Goal: Task Accomplishment & Management: Complete application form

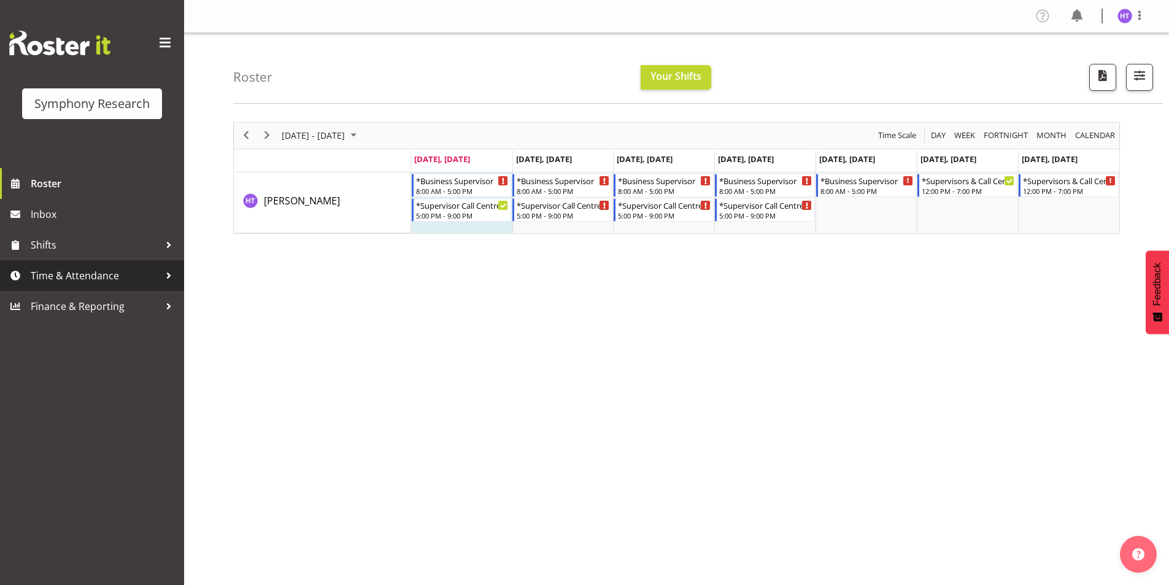
click at [96, 263] on link "Time & Attendance" at bounding box center [92, 275] width 184 height 31
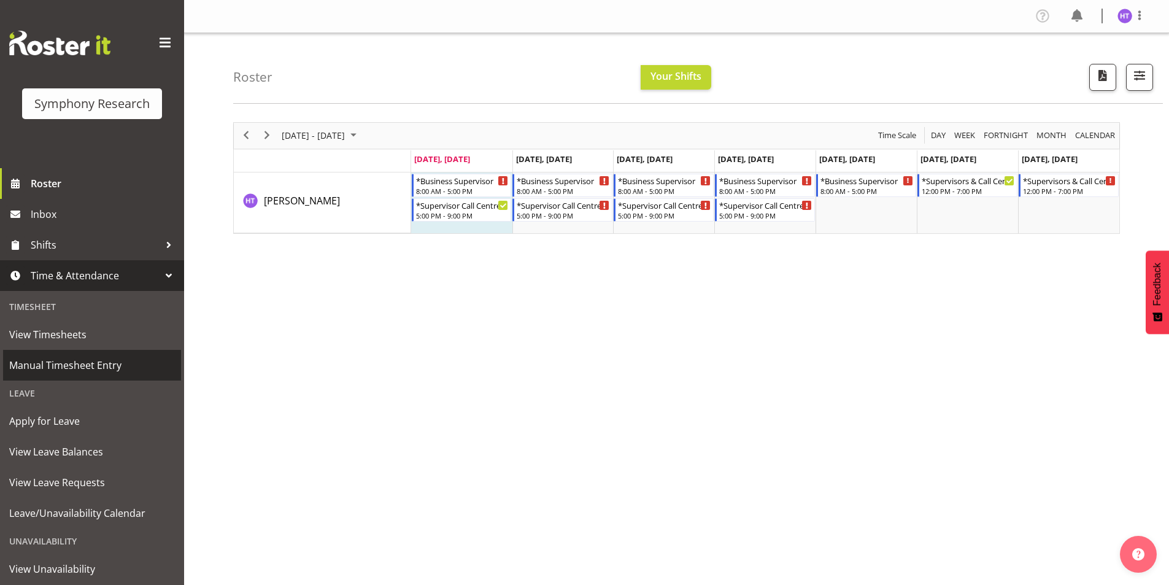
click at [66, 369] on span "Manual Timesheet Entry" at bounding box center [92, 365] width 166 height 18
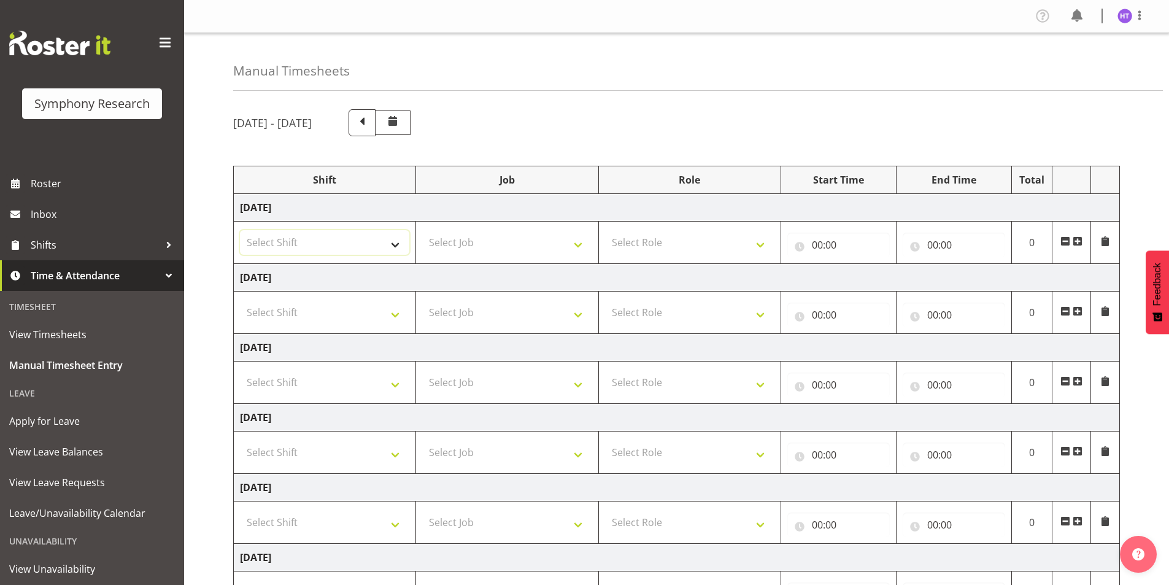
click at [325, 248] on select "Select Shift !!Weekend Residential (Roster IT Shift Label) *Business 9/10am ~ 4…" at bounding box center [324, 242] width 169 height 25
select select "26078"
click at [240, 230] on select "Select Shift !!Weekend Residential (Roster IT Shift Label) *Business 9/10am ~ 4…" at bounding box center [324, 242] width 169 height 25
click at [463, 236] on select "Select Job 550060 IF Admin 553492 World Poll Aus Wave 2 Main 2025 553493 World …" at bounding box center [506, 242] width 169 height 25
select select "10731"
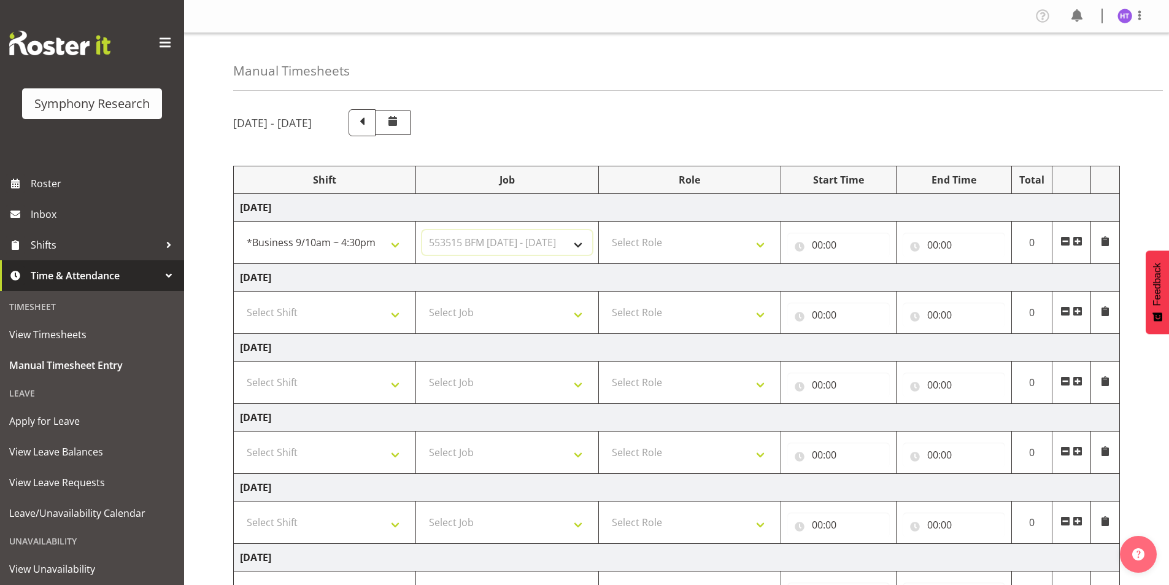
click at [422, 230] on select "Select Job 550060 IF Admin 553492 World Poll Aus Wave 2 Main 2025 553493 World …" at bounding box center [506, 242] width 169 height 25
click at [643, 239] on select "Select Role Interviewing Briefing Supervisor" at bounding box center [689, 242] width 169 height 25
select select "45"
click at [605, 230] on select "Select Role Interviewing Briefing Supervisor" at bounding box center [689, 242] width 169 height 25
click at [816, 245] on input "00:00" at bounding box center [838, 245] width 102 height 25
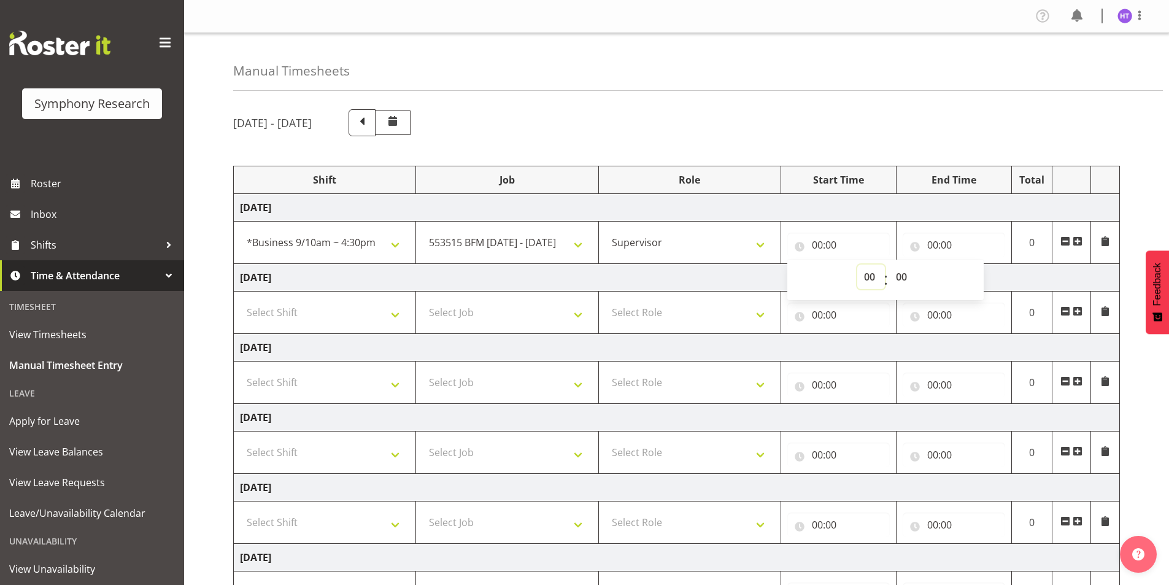
click at [870, 282] on select "00 01 02 03 04 05 06 07 08 09 10 11 12 13 14 15 16 17 18 19 20 21 22 23" at bounding box center [871, 276] width 28 height 25
select select "13"
click at [857, 264] on select "00 01 02 03 04 05 06 07 08 09 10 11 12 13 14 15 16 17 18 19 20 21 22 23" at bounding box center [871, 276] width 28 height 25
type input "13:00"
click at [904, 280] on select "00 01 02 03 04 05 06 07 08 09 10 11 12 13 14 15 16 17 18 19 20 21 22 23 24 25 2…" at bounding box center [903, 276] width 28 height 25
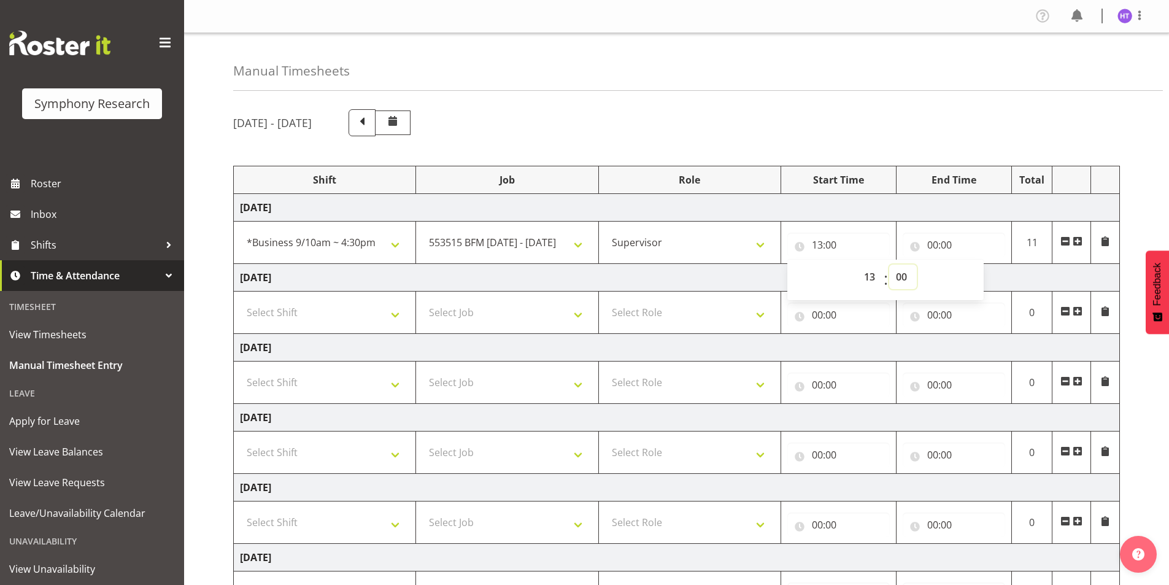
select select "30"
click at [889, 264] on select "00 01 02 03 04 05 06 07 08 09 10 11 12 13 14 15 16 17 18 19 20 21 22 23 24 25 2…" at bounding box center [903, 276] width 28 height 25
type input "13:30"
click at [933, 246] on input "00:00" at bounding box center [954, 245] width 102 height 25
click at [986, 282] on select "00 01 02 03 04 05 06 07 08 09 10 11 12 13 14 15 16 17 18 19 20 21 22 23" at bounding box center [987, 276] width 28 height 25
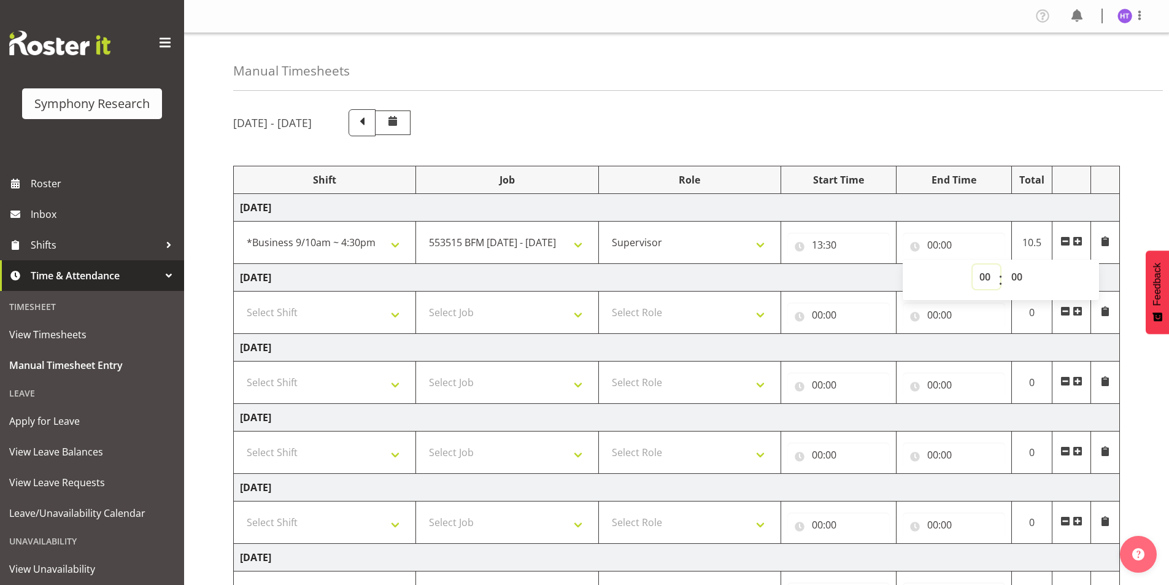
select select "14"
click at [973, 264] on select "00 01 02 03 04 05 06 07 08 09 10 11 12 13 14 15 16 17 18 19 20 21 22 23" at bounding box center [987, 276] width 28 height 25
type input "14:00"
click at [1013, 277] on select "00 01 02 03 04 05 06 07 08 09 10 11 12 13 14 15 16 17 18 19 20 21 22 23 24 25 2…" at bounding box center [1019, 276] width 28 height 25
select select "45"
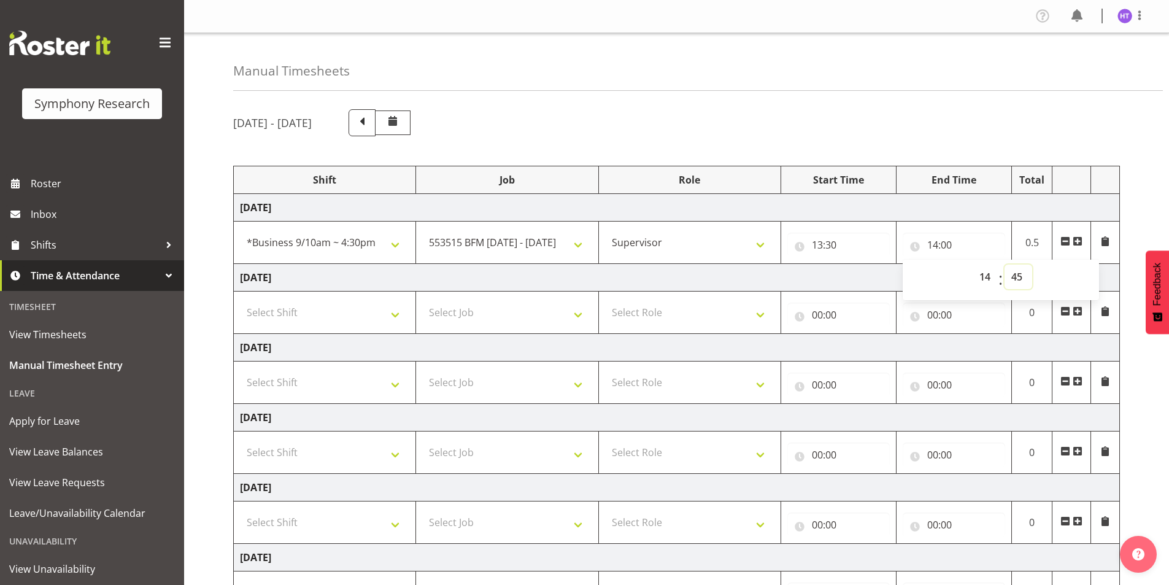
click at [1005, 264] on select "00 01 02 03 04 05 06 07 08 09 10 11 12 13 14 15 16 17 18 19 20 21 22 23 24 25 2…" at bounding box center [1019, 276] width 28 height 25
type input "14:45"
click at [1079, 240] on span at bounding box center [1078, 241] width 10 height 10
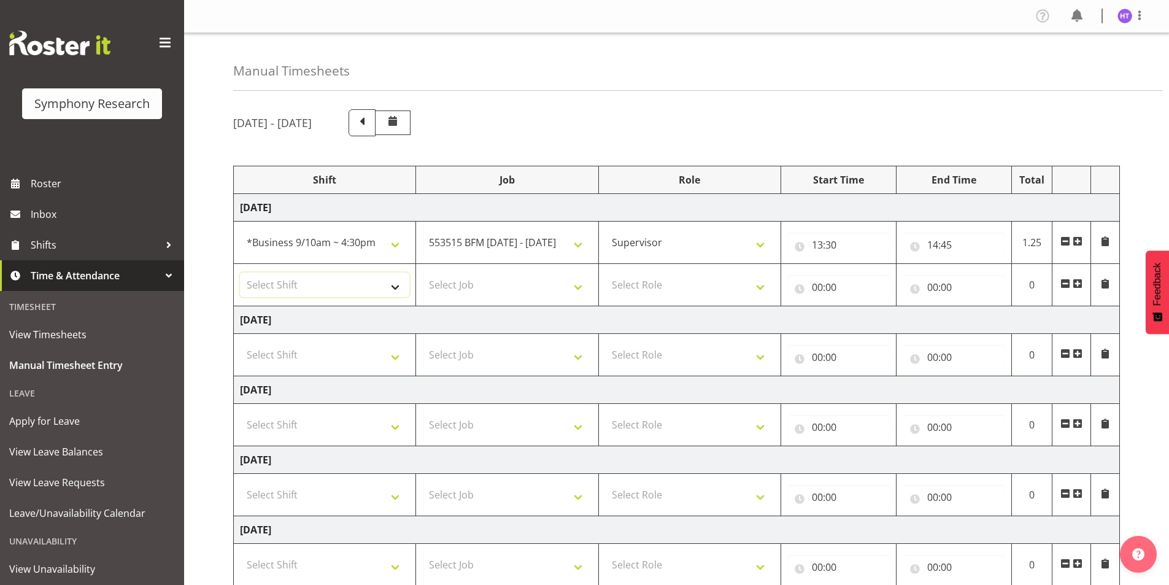
click at [323, 285] on select "Select Shift !!Weekend Residential (Roster IT Shift Label) *Business 9/10am ~ 4…" at bounding box center [324, 284] width 169 height 25
select select "41319"
click at [240, 272] on select "Select Shift !!Weekend Residential (Roster IT Shift Label) *Business 9/10am ~ 4…" at bounding box center [324, 284] width 169 height 25
click at [445, 277] on select "Select Job 550060 IF Admin 553492 World Poll Aus Wave 2 Main 2025 553493 World …" at bounding box center [506, 284] width 169 height 25
select select "10575"
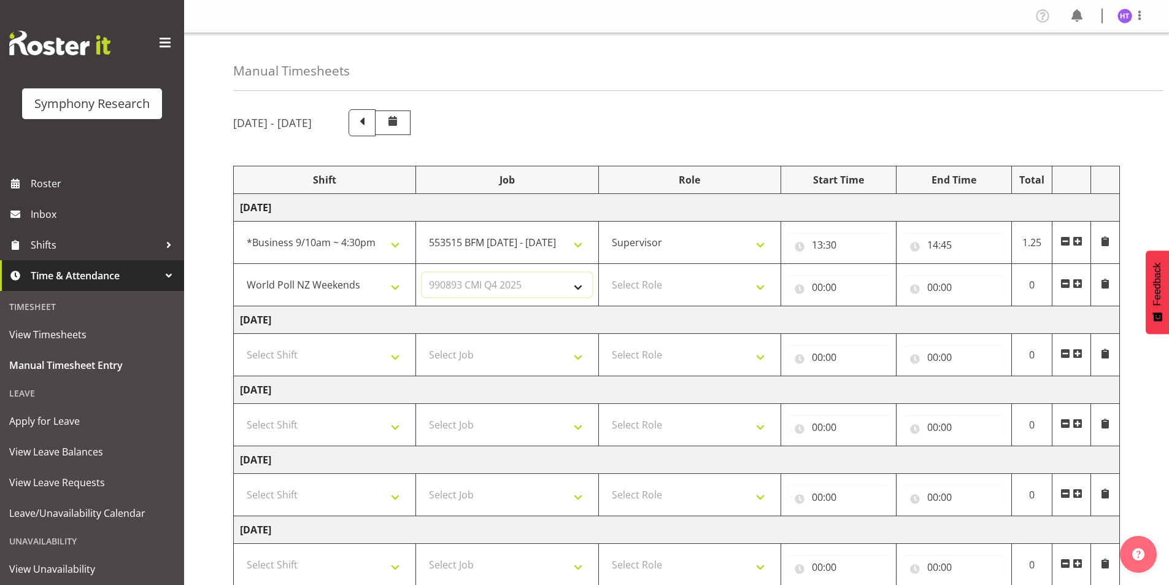
click at [422, 272] on select "Select Job 550060 IF Admin 553492 World Poll Aus Wave 2 Main 2025 553493 World …" at bounding box center [506, 284] width 169 height 25
click at [680, 285] on select "Select Role Interviewing Briefing Supervisor" at bounding box center [689, 284] width 169 height 25
select select "45"
click at [605, 272] on select "Select Role Interviewing Briefing Supervisor" at bounding box center [689, 284] width 169 height 25
click at [816, 291] on input "00:00" at bounding box center [838, 287] width 102 height 25
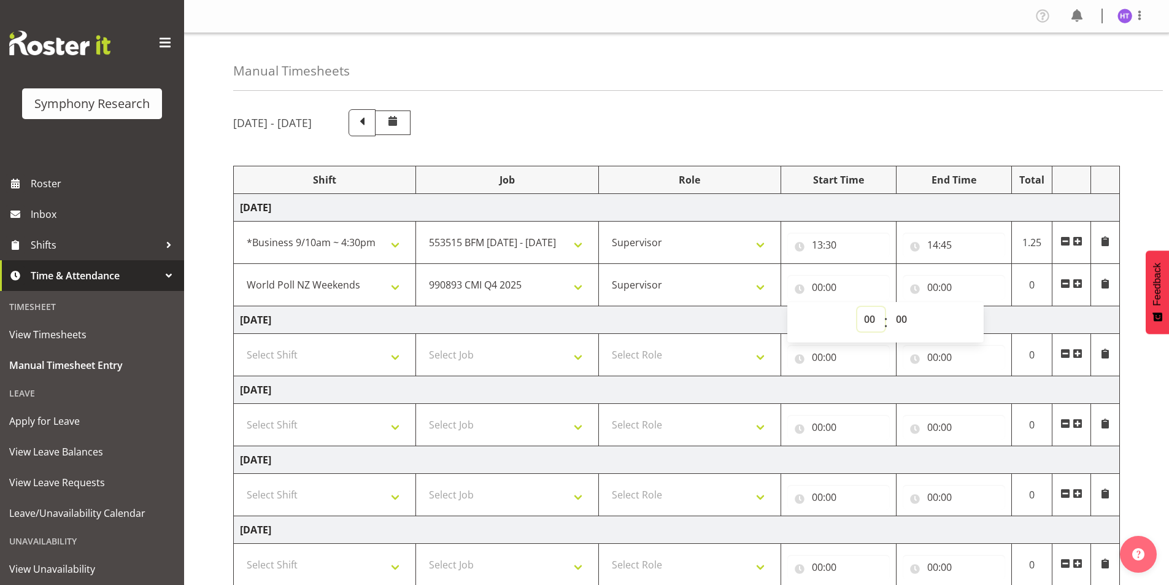
click at [866, 317] on select "00 01 02 03 04 05 06 07 08 09 10 11 12 13 14 15 16 17 18 19 20 21 22 23" at bounding box center [871, 319] width 28 height 25
select select "14"
click at [857, 307] on select "00 01 02 03 04 05 06 07 08 09 10 11 12 13 14 15 16 17 18 19 20 21 22 23" at bounding box center [871, 319] width 28 height 25
type input "14:00"
click at [903, 318] on select "00 01 02 03 04 05 06 07 08 09 10 11 12 13 14 15 16 17 18 19 20 21 22 23 24 25 2…" at bounding box center [903, 319] width 28 height 25
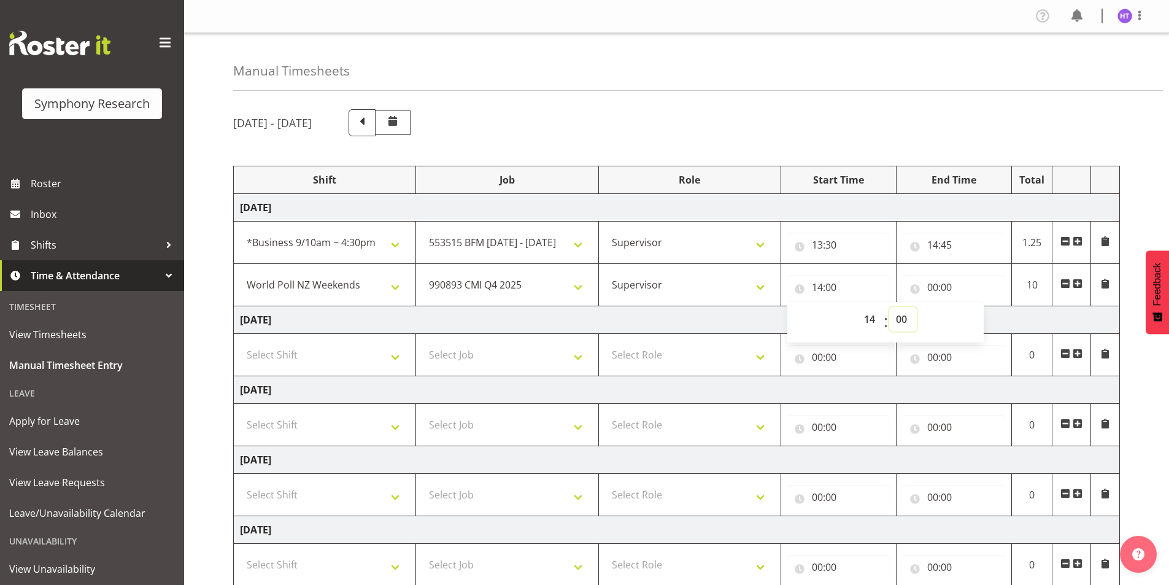
select select "45"
click at [889, 307] on select "00 01 02 03 04 05 06 07 08 09 10 11 12 13 14 15 16 17 18 19 20 21 22 23 24 25 2…" at bounding box center [903, 319] width 28 height 25
type input "14:45"
click at [932, 280] on input "00:00" at bounding box center [954, 287] width 102 height 25
click at [986, 325] on select "00 01 02 03 04 05 06 07 08 09 10 11 12 13 14 15 16 17 18 19 20 21 22 23" at bounding box center [987, 319] width 28 height 25
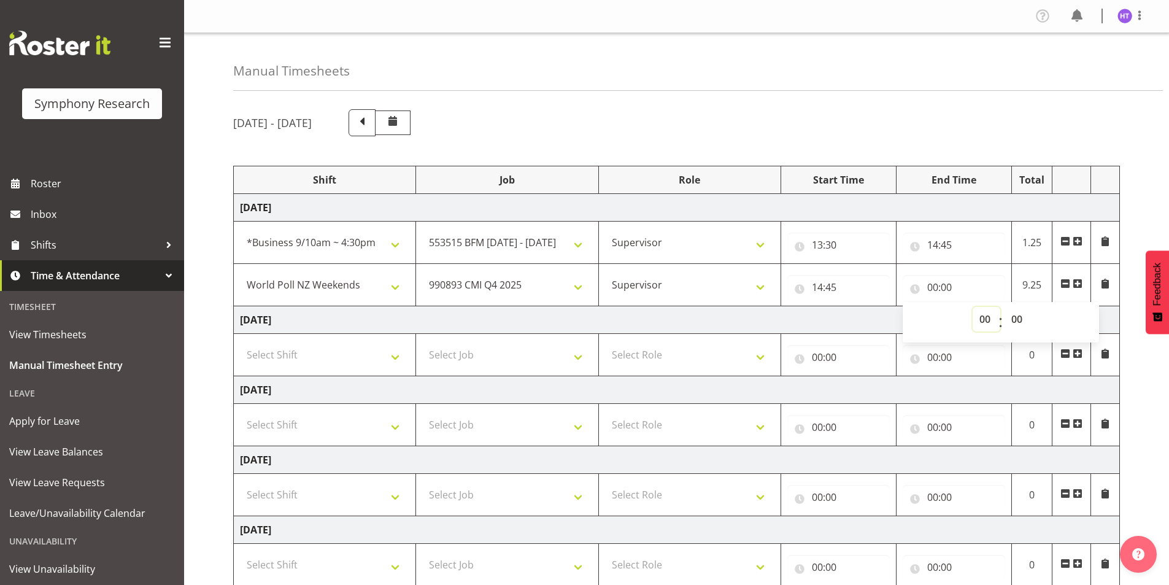
select select "15"
click at [973, 307] on select "00 01 02 03 04 05 06 07 08 09 10 11 12 13 14 15 16 17 18 19 20 21 22 23" at bounding box center [987, 319] width 28 height 25
type input "15:00"
click at [1014, 324] on select "00 01 02 03 04 05 06 07 08 09 10 11 12 13 14 15 16 17 18 19 20 21 22 23 24 25 2…" at bounding box center [1019, 319] width 28 height 25
select select "5"
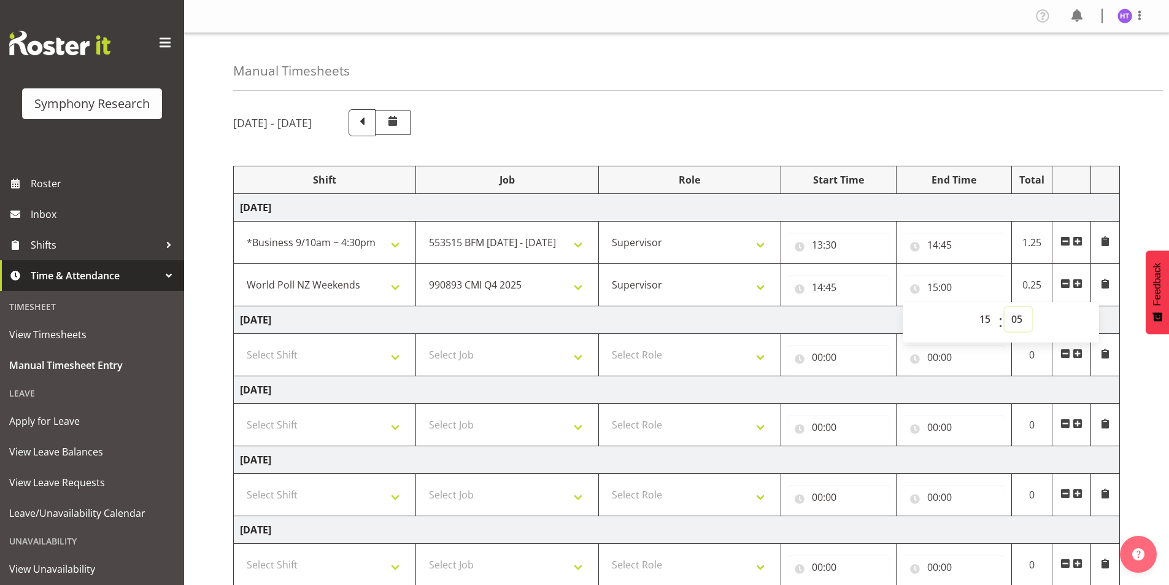
click at [1005, 307] on select "00 01 02 03 04 05 06 07 08 09 10 11 12 13 14 15 16 17 18 19 20 21 22 23 24 25 2…" at bounding box center [1019, 319] width 28 height 25
type input "15:05"
click at [1081, 281] on span at bounding box center [1078, 284] width 10 height 10
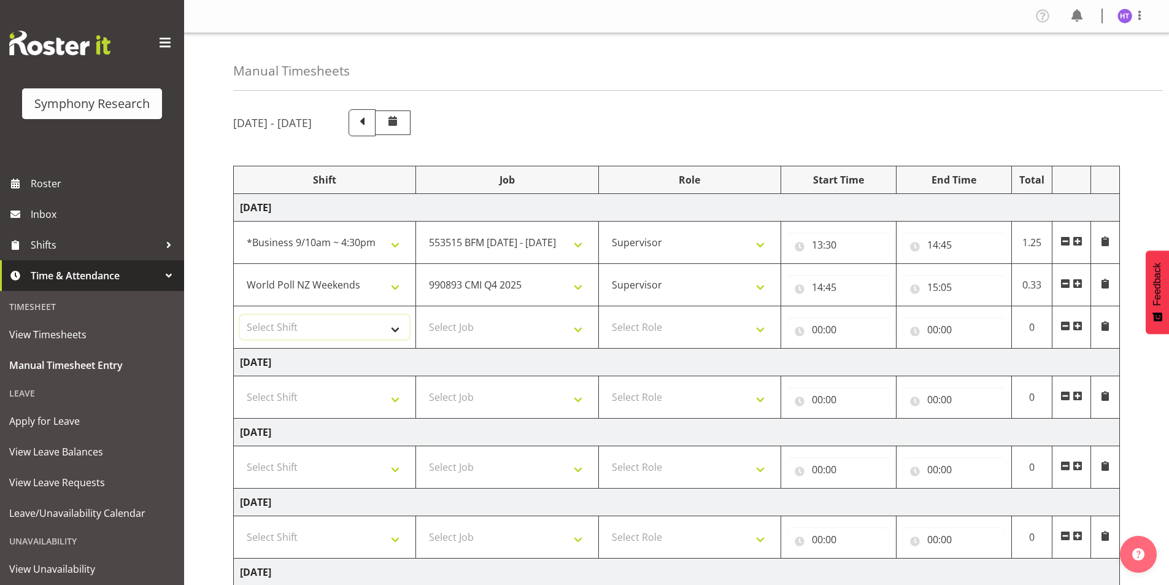
click at [301, 332] on select "Select Shift !!Weekend Residential (Roster IT Shift Label) *Business 9/10am ~ 4…" at bounding box center [324, 327] width 169 height 25
select select "41319"
click at [240, 315] on select "Select Shift !!Weekend Residential (Roster IT Shift Label) *Business 9/10am ~ 4…" at bounding box center [324, 327] width 169 height 25
click at [462, 326] on select "Select Job 550060 IF Admin 553492 World Poll Aus Wave 2 Main 2025 553493 World …" at bounding box center [506, 327] width 169 height 25
select select "10732"
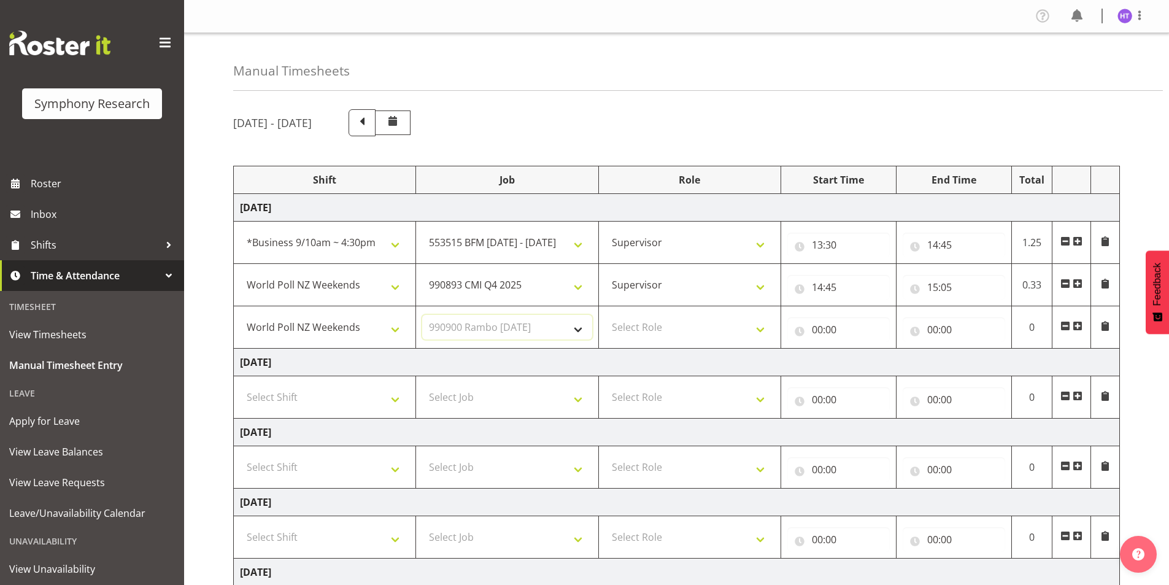
click at [422, 315] on select "Select Job 550060 IF Admin 553492 World Poll Aus Wave 2 Main 2025 553493 World …" at bounding box center [506, 327] width 169 height 25
click at [622, 322] on select "Select Role Interviewing Briefing Supervisor" at bounding box center [689, 327] width 169 height 25
select select "45"
click at [605, 315] on select "Select Role Interviewing Briefing Supervisor" at bounding box center [689, 327] width 169 height 25
click at [822, 329] on input "00:00" at bounding box center [838, 329] width 102 height 25
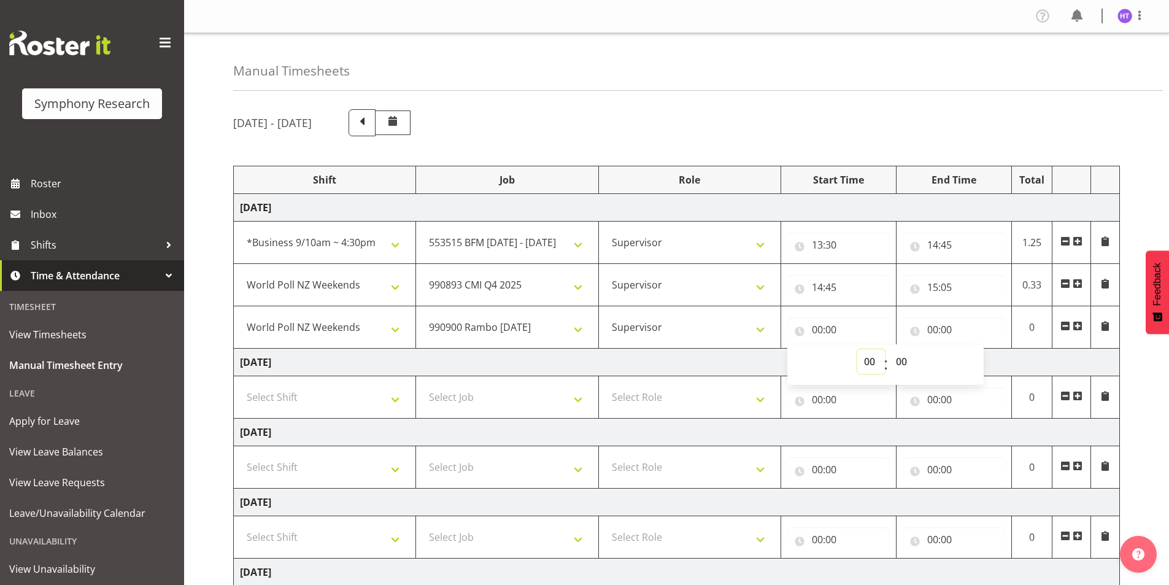
click at [865, 360] on select "00 01 02 03 04 05 06 07 08 09 10 11 12 13 14 15 16 17 18 19 20 21 22 23" at bounding box center [871, 361] width 28 height 25
select select "15"
click at [857, 349] on select "00 01 02 03 04 05 06 07 08 09 10 11 12 13 14 15 16 17 18 19 20 21 22 23" at bounding box center [871, 361] width 28 height 25
type input "15:00"
click at [898, 366] on select "00 01 02 03 04 05 06 07 08 09 10 11 12 13 14 15 16 17 18 19 20 21 22 23 24 25 2…" at bounding box center [903, 361] width 28 height 25
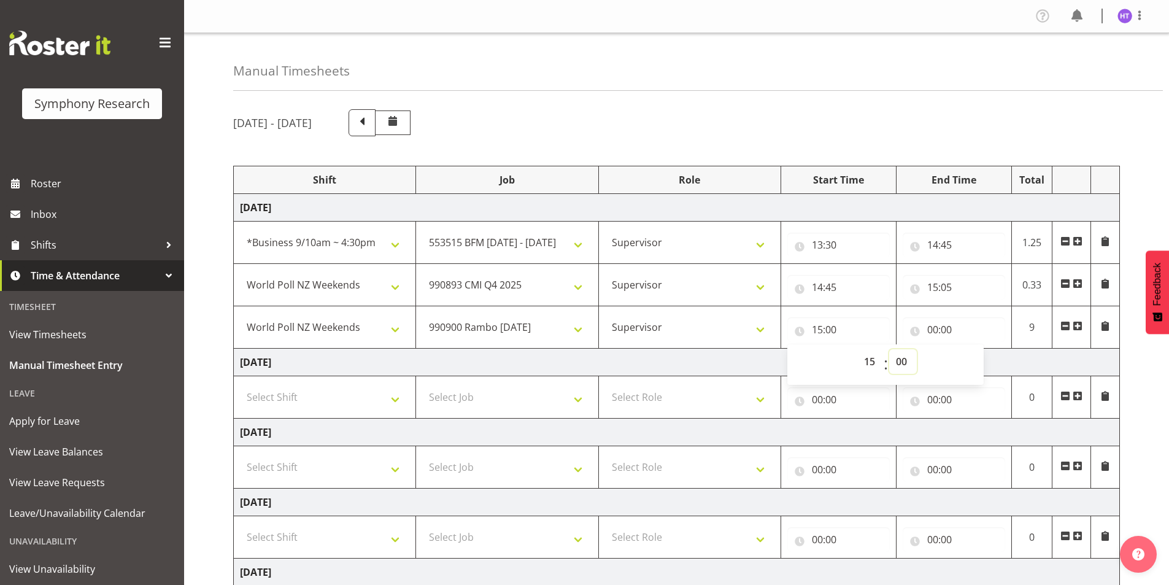
select select "5"
click at [889, 349] on select "00 01 02 03 04 05 06 07 08 09 10 11 12 13 14 15 16 17 18 19 20 21 22 23 24 25 2…" at bounding box center [903, 361] width 28 height 25
type input "15:05"
click at [935, 332] on input "00:00" at bounding box center [954, 329] width 102 height 25
click at [986, 360] on select "00 01 02 03 04 05 06 07 08 09 10 11 12 13 14 15 16 17 18 19 20 21 22 23" at bounding box center [987, 361] width 28 height 25
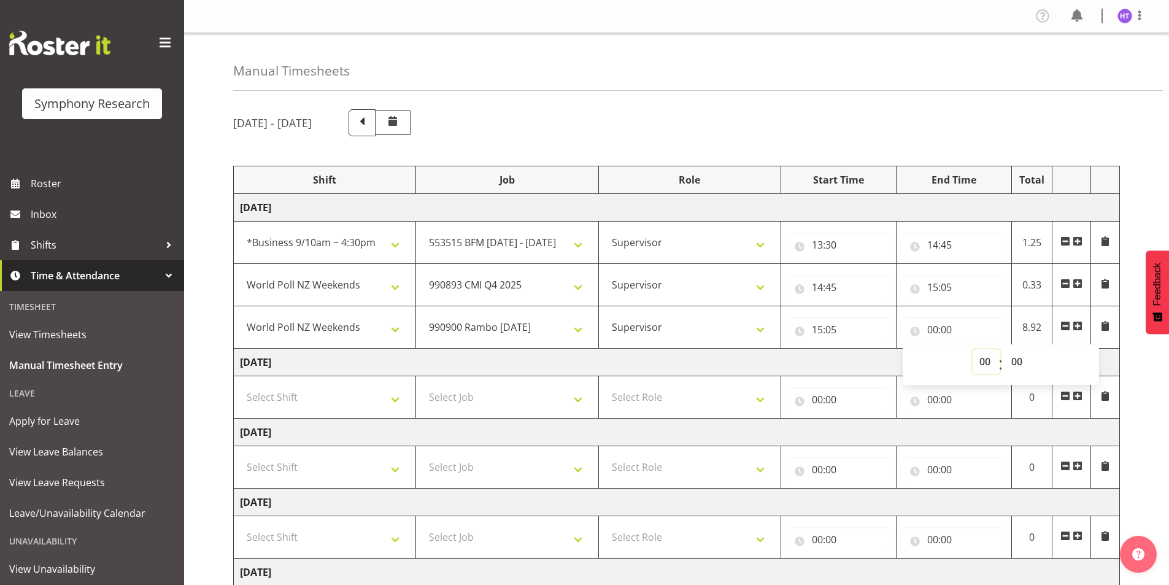
select select "15"
click at [973, 349] on select "00 01 02 03 04 05 06 07 08 09 10 11 12 13 14 15 16 17 18 19 20 21 22 23" at bounding box center [987, 361] width 28 height 25
type input "15:00"
click at [1017, 363] on select "00 01 02 03 04 05 06 07 08 09 10 11 12 13 14 15 16 17 18 19 20 21 22 23 24 25 2…" at bounding box center [1019, 361] width 28 height 25
select select "35"
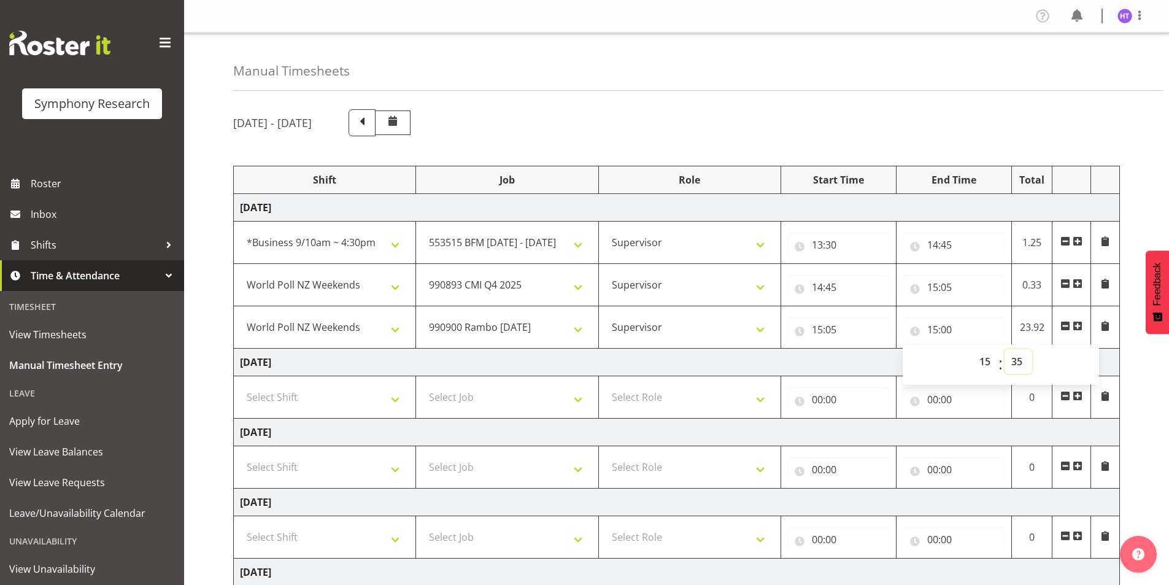
click at [1005, 349] on select "00 01 02 03 04 05 06 07 08 09 10 11 12 13 14 15 16 17 18 19 20 21 22 23 24 25 2…" at bounding box center [1019, 361] width 28 height 25
type input "15:35"
click at [1076, 326] on span at bounding box center [1078, 326] width 10 height 10
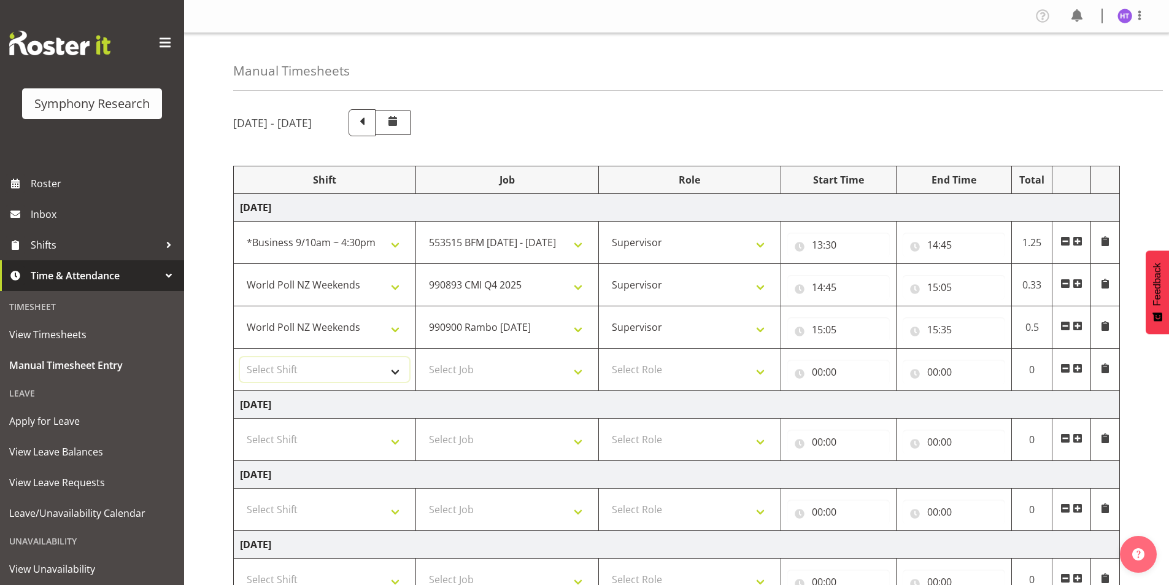
click at [266, 360] on select "Select Shift !!Weekend Residential (Roster IT Shift Label) *Business 9/10am ~ 4…" at bounding box center [324, 369] width 169 height 25
select select "41319"
click at [240, 357] on select "Select Shift !!Weekend Residential (Roster IT Shift Label) *Business 9/10am ~ 4…" at bounding box center [324, 369] width 169 height 25
click at [489, 360] on select "Select Job 550060 IF Admin 553492 World Poll Aus Wave 2 Main 2025 553493 World …" at bounding box center [506, 369] width 169 height 25
select select "10731"
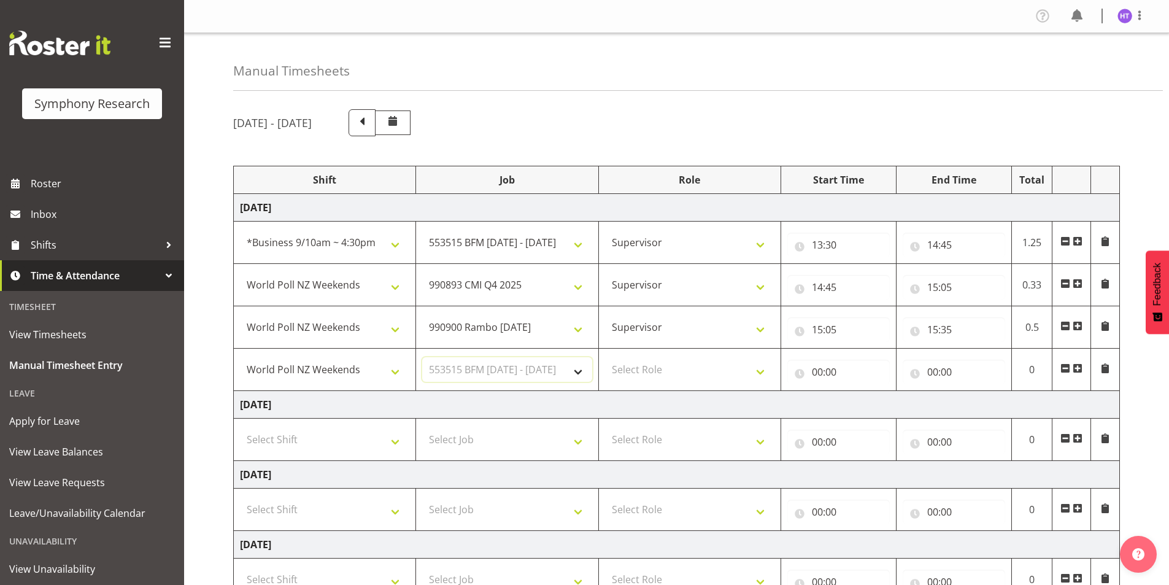
click at [422, 357] on select "Select Job 550060 IF Admin 553492 World Poll Aus Wave 2 Main 2025 553493 World …" at bounding box center [506, 369] width 169 height 25
drag, startPoint x: 626, startPoint y: 362, endPoint x: 627, endPoint y: 372, distance: 10.5
click at [626, 362] on select "Select Role Interviewing Briefing Supervisor" at bounding box center [689, 369] width 169 height 25
select select "45"
click at [605, 357] on select "Select Role Interviewing Briefing Supervisor" at bounding box center [689, 369] width 169 height 25
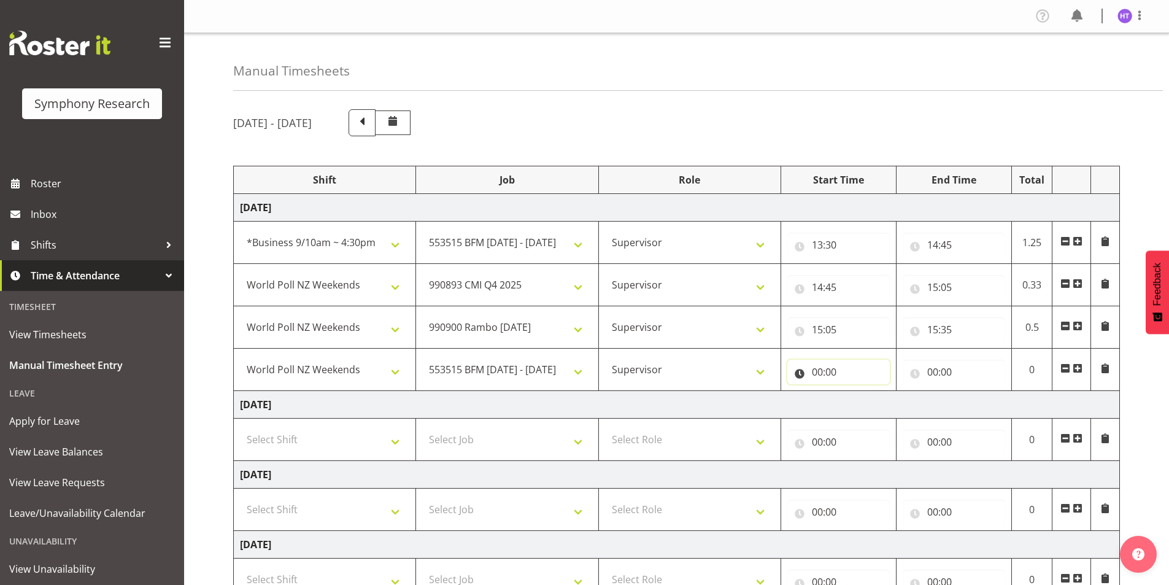
click at [818, 375] on input "00:00" at bounding box center [838, 372] width 102 height 25
click at [874, 407] on select "00 01 02 03 04 05 06 07 08 09 10 11 12 13 14 15 16 17 18 19 20 21 22 23" at bounding box center [871, 404] width 28 height 25
select select "15"
click at [857, 392] on select "00 01 02 03 04 05 06 07 08 09 10 11 12 13 14 15 16 17 18 19 20 21 22 23" at bounding box center [871, 404] width 28 height 25
type input "15:00"
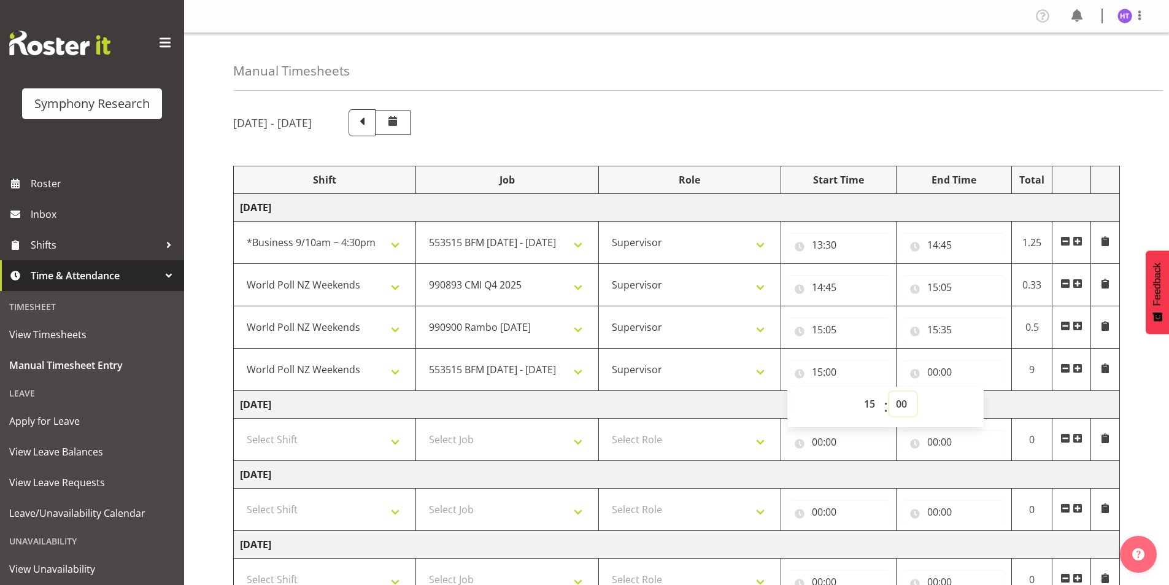
click at [914, 404] on select "00 01 02 03 04 05 06 07 08 09 10 11 12 13 14 15 16 17 18 19 20 21 22 23 24 25 2…" at bounding box center [903, 404] width 28 height 25
select select "35"
click at [889, 392] on select "00 01 02 03 04 05 06 07 08 09 10 11 12 13 14 15 16 17 18 19 20 21 22 23 24 25 2…" at bounding box center [903, 404] width 28 height 25
type input "15:35"
click at [944, 365] on input "00:00" at bounding box center [954, 372] width 102 height 25
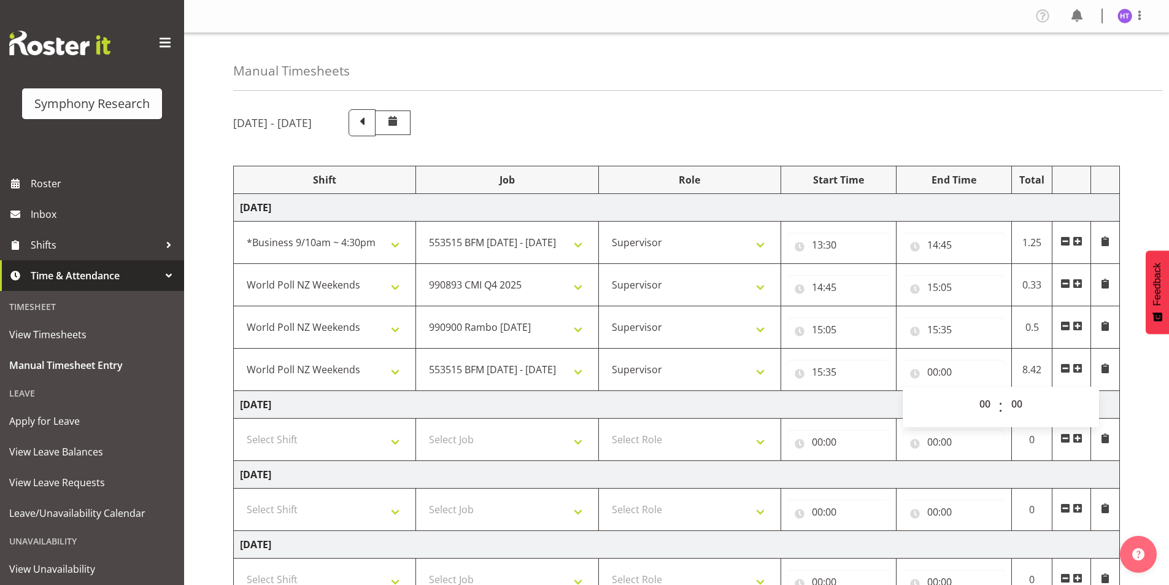
click at [968, 396] on div "00 01 02 03 04 05 06 07 08 09 10 11 12 13 14 15 16 17 18 19 20 21 22 23 : 00 01…" at bounding box center [1001, 407] width 196 height 31
click at [975, 399] on select "00 01 02 03 04 05 06 07 08 09 10 11 12 13 14 15 16 17 18 19 20 21 22 23" at bounding box center [987, 404] width 28 height 25
select select "15"
click at [973, 392] on select "00 01 02 03 04 05 06 07 08 09 10 11 12 13 14 15 16 17 18 19 20 21 22 23" at bounding box center [987, 404] width 28 height 25
type input "15:00"
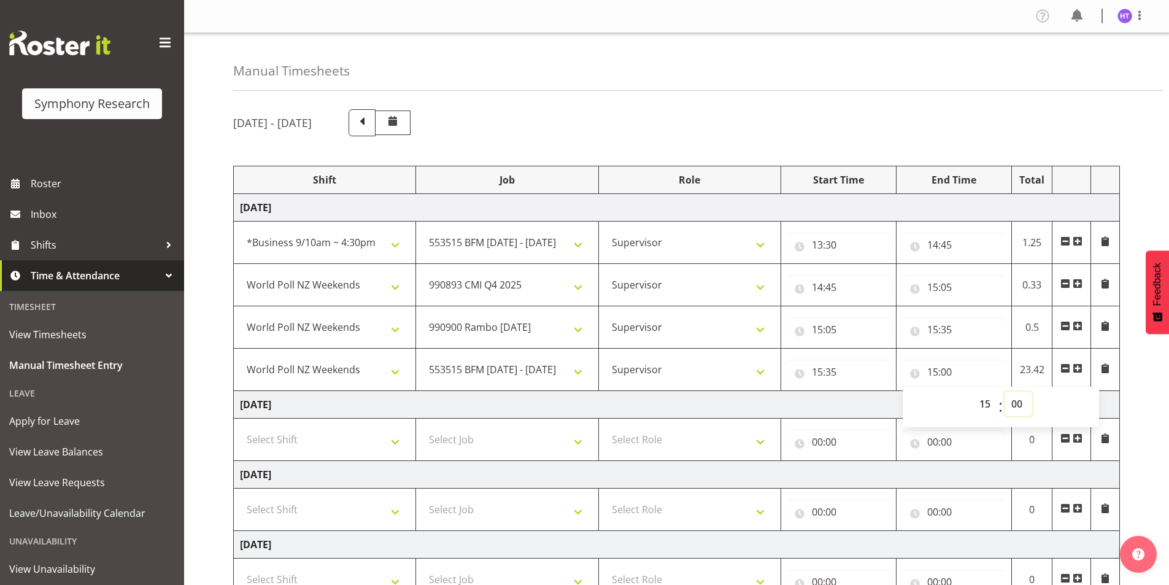
click at [1019, 405] on select "00 01 02 03 04 05 06 07 08 09 10 11 12 13 14 15 16 17 18 19 20 21 22 23 24 25 2…" at bounding box center [1019, 404] width 28 height 25
select select "45"
click at [1005, 392] on select "00 01 02 03 04 05 06 07 08 09 10 11 12 13 14 15 16 17 18 19 20 21 22 23 24 25 2…" at bounding box center [1019, 404] width 28 height 25
type input "15:45"
click at [1079, 368] on span at bounding box center [1078, 368] width 10 height 10
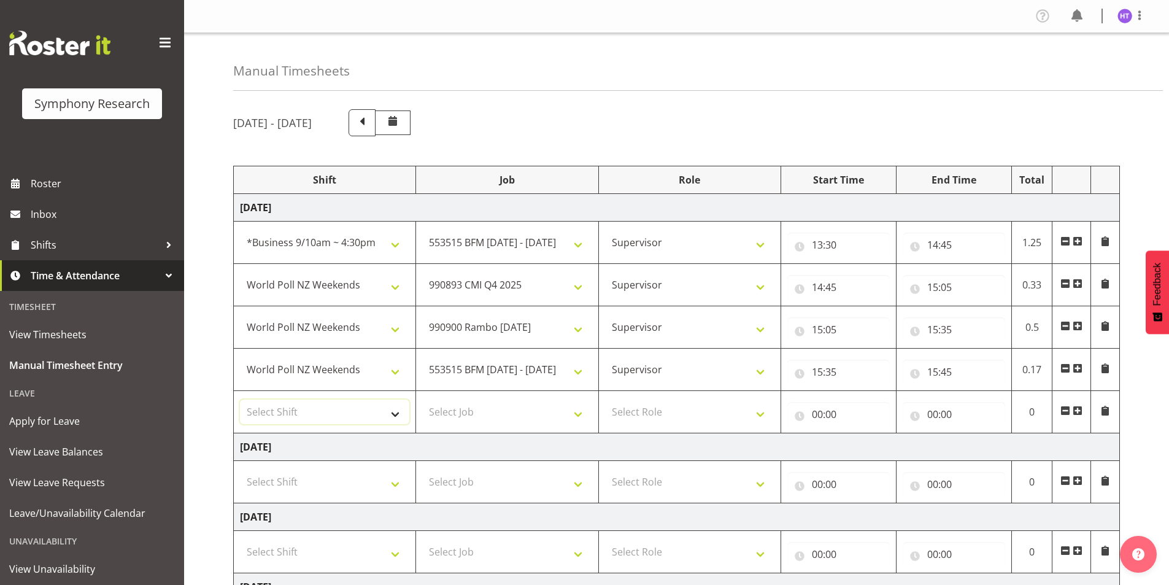
click at [311, 415] on select "Select Shift !!Weekend Residential (Roster IT Shift Label) *Business 9/10am ~ 4…" at bounding box center [324, 411] width 169 height 25
select select "41319"
click at [240, 399] on select "Select Shift !!Weekend Residential (Roster IT Shift Label) *Business 9/10am ~ 4…" at bounding box center [324, 411] width 169 height 25
click at [477, 414] on select "Select Job 550060 IF Admin 553492 World Poll Aus Wave 2 Main 2025 553493 World …" at bounding box center [506, 411] width 169 height 25
select select "10730"
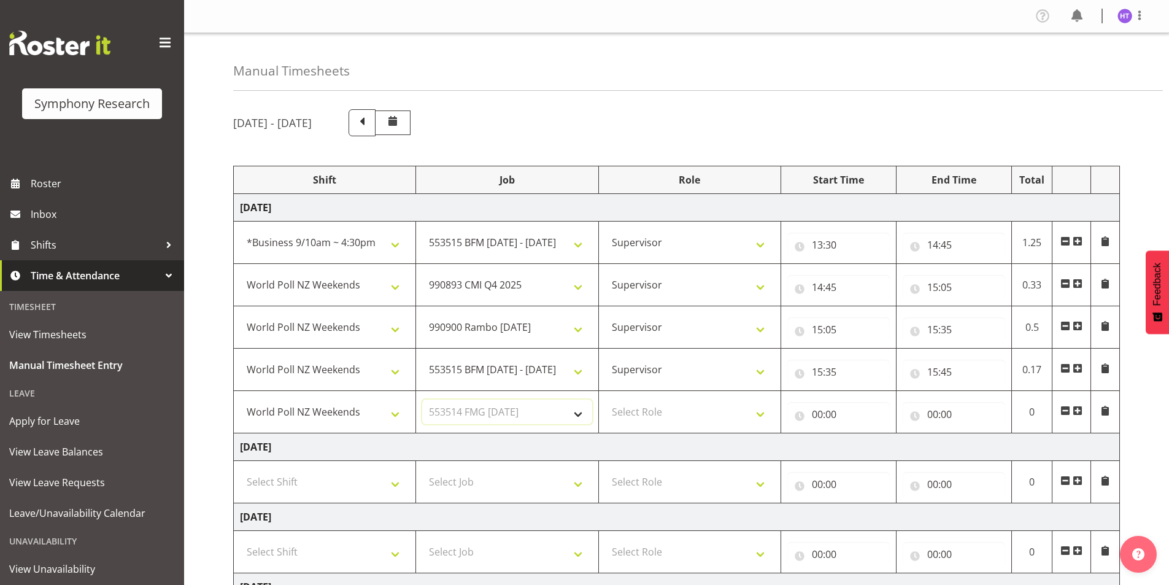
click at [422, 399] on select "Select Job 550060 IF Admin 553492 World Poll Aus Wave 2 Main 2025 553493 World …" at bounding box center [506, 411] width 169 height 25
click at [660, 416] on select "Select Role Interviewing Briefing Supervisor" at bounding box center [689, 411] width 169 height 25
select select "45"
click at [605, 399] on select "Select Role Interviewing Briefing Supervisor" at bounding box center [689, 411] width 169 height 25
click at [819, 419] on input "00:00" at bounding box center [838, 414] width 102 height 25
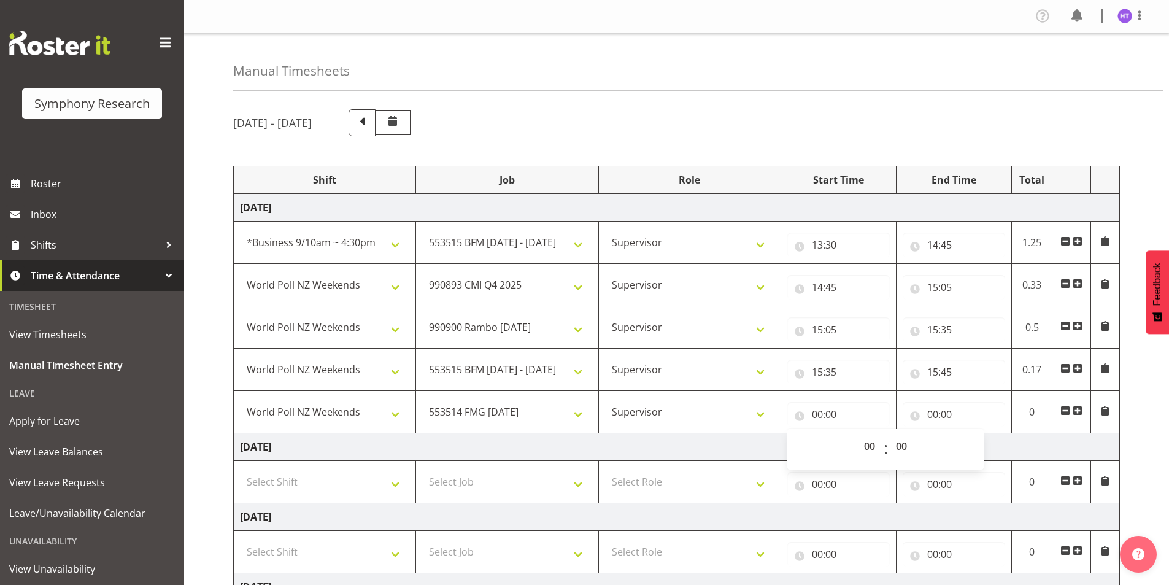
click at [868, 462] on span "00 01 02 03 04 05 06 07 08 09 10 11 12 13 14 15 16 17 18 19 20 21 22 23" at bounding box center [871, 449] width 28 height 31
click at [871, 446] on select "00 01 02 03 04 05 06 07 08 09 10 11 12 13 14 15 16 17 18 19 20 21 22 23" at bounding box center [871, 446] width 28 height 25
select select "15"
click at [857, 434] on select "00 01 02 03 04 05 06 07 08 09 10 11 12 13 14 15 16 17 18 19 20 21 22 23" at bounding box center [871, 446] width 28 height 25
type input "15:00"
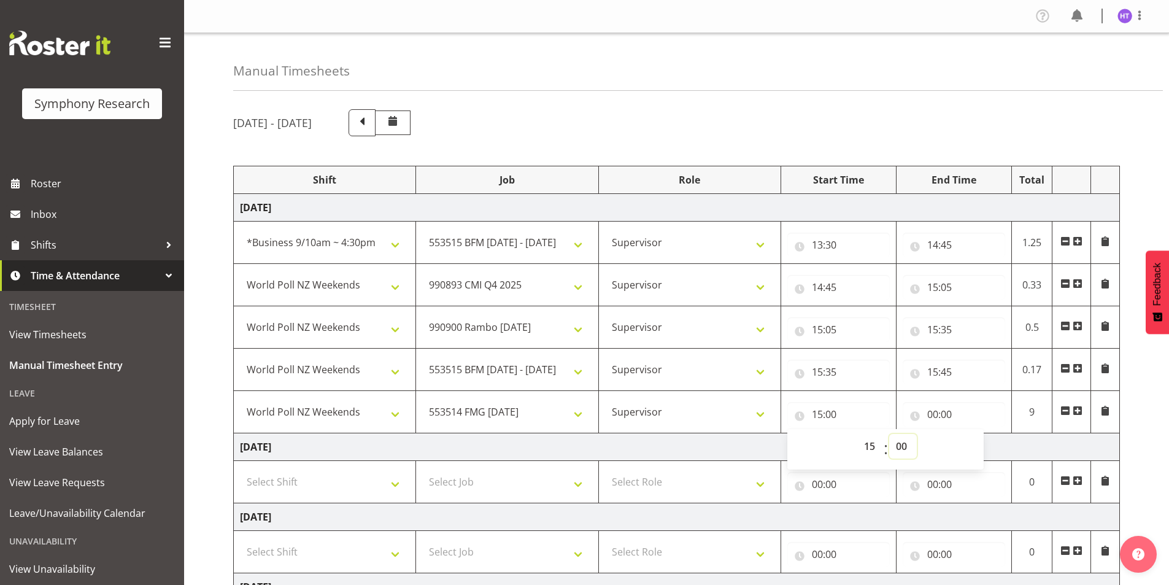
click at [911, 446] on select "00 01 02 03 04 05 06 07 08 09 10 11 12 13 14 15 16 17 18 19 20 21 22 23 24 25 2…" at bounding box center [903, 446] width 28 height 25
select select "45"
click at [889, 434] on select "00 01 02 03 04 05 06 07 08 09 10 11 12 13 14 15 16 17 18 19 20 21 22 23 24 25 2…" at bounding box center [903, 446] width 28 height 25
type input "15:45"
click at [925, 419] on input "00:00" at bounding box center [954, 414] width 102 height 25
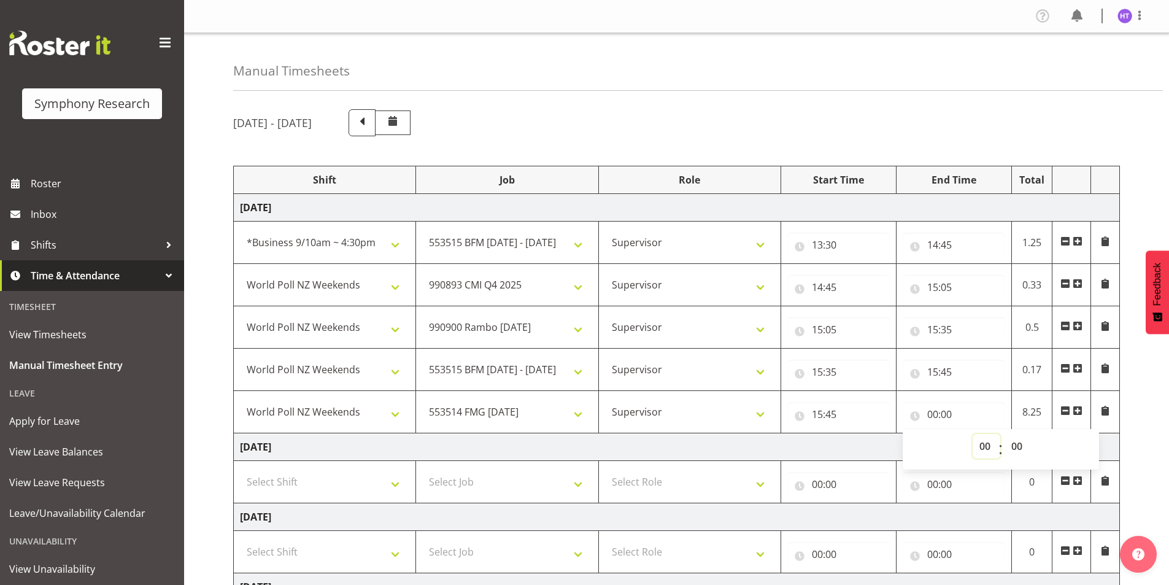
click at [978, 446] on select "00 01 02 03 04 05 06 07 08 09 10 11 12 13 14 15 16 17 18 19 20 21 22 23" at bounding box center [987, 446] width 28 height 25
select select "15"
click at [973, 434] on select "00 01 02 03 04 05 06 07 08 09 10 11 12 13 14 15 16 17 18 19 20 21 22 23" at bounding box center [987, 446] width 28 height 25
type input "15:00"
click at [1019, 447] on select "00 01 02 03 04 05 06 07 08 09 10 11 12 13 14 15 16 17 18 19 20 21 22 23 24 25 2…" at bounding box center [1019, 446] width 28 height 25
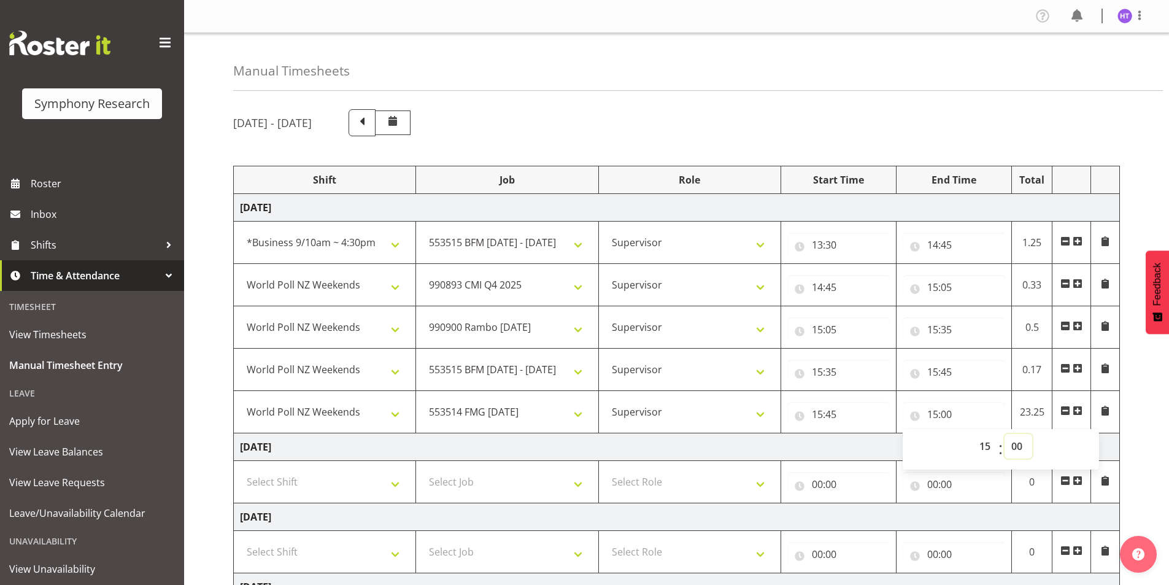
select select "55"
click at [1005, 434] on select "00 01 02 03 04 05 06 07 08 09 10 11 12 13 14 15 16 17 18 19 20 21 22 23 24 25 2…" at bounding box center [1019, 446] width 28 height 25
type input "15:55"
click at [1078, 411] on span at bounding box center [1078, 411] width 10 height 10
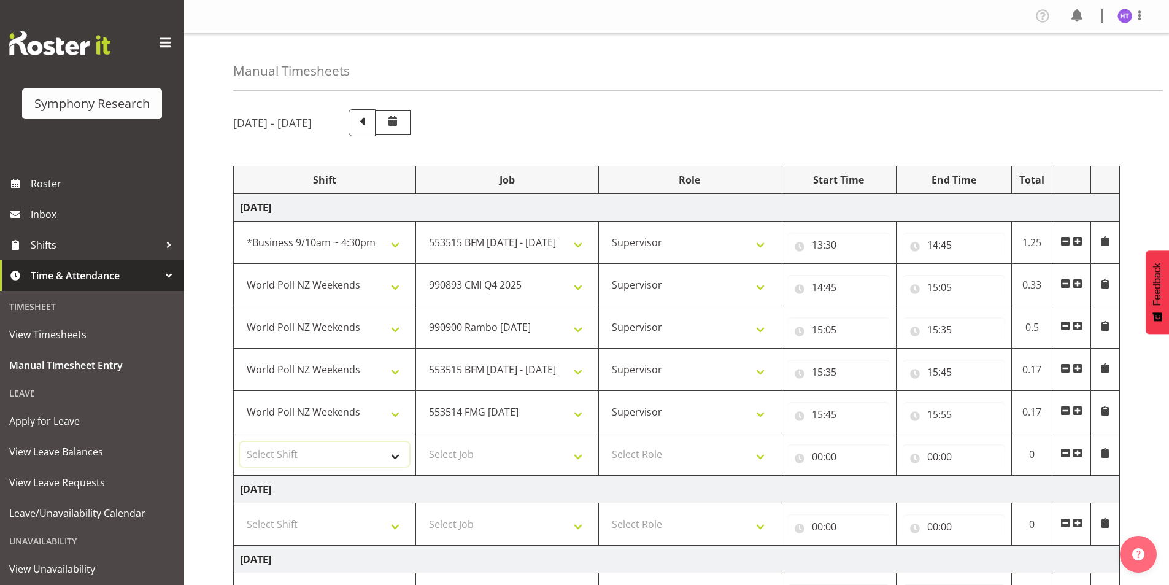
click at [341, 444] on select "Select Shift !!Weekend Residential (Roster IT Shift Label) *Business 9/10am ~ 4…" at bounding box center [324, 454] width 169 height 25
select select "41319"
click at [240, 442] on select "Select Shift !!Weekend Residential (Roster IT Shift Label) *Business 9/10am ~ 4…" at bounding box center [324, 454] width 169 height 25
click at [430, 444] on select "Select Job 550060 IF Admin 553492 World Poll Aus Wave 2 Main 2025 553493 World …" at bounding box center [506, 454] width 169 height 25
select select "743"
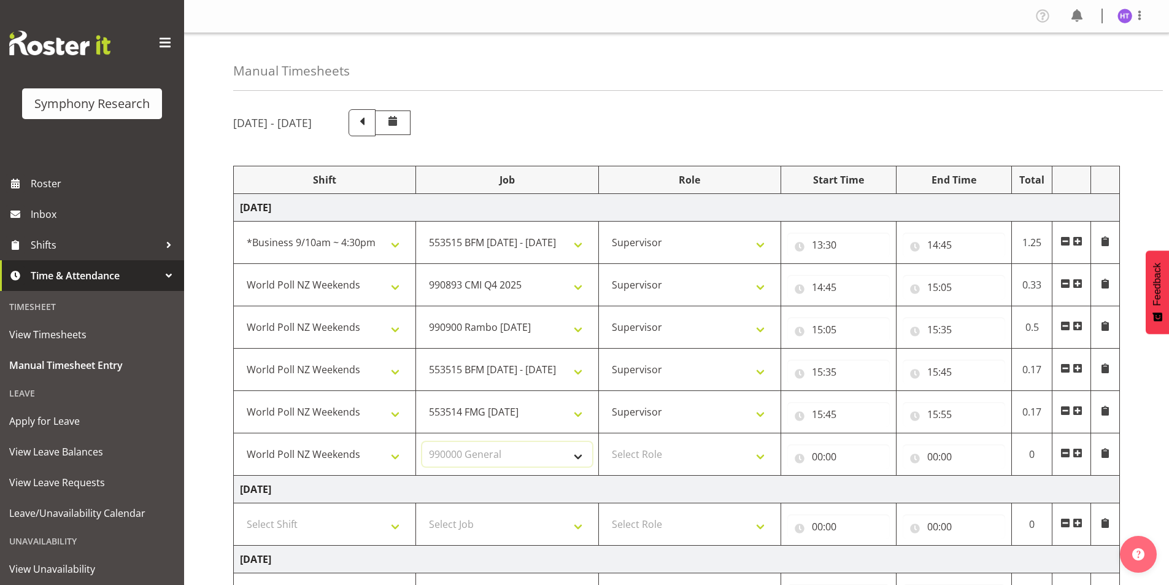
click at [422, 442] on select "Select Job 550060 IF Admin 553492 World Poll Aus Wave 2 Main 2025 553493 World …" at bounding box center [506, 454] width 169 height 25
click at [643, 449] on select "Select Role Interviewing Briefing Supervisor" at bounding box center [689, 454] width 169 height 25
select select "45"
click at [605, 442] on select "Select Role Interviewing Briefing Supervisor" at bounding box center [689, 454] width 169 height 25
click at [817, 457] on input "00:00" at bounding box center [838, 456] width 102 height 25
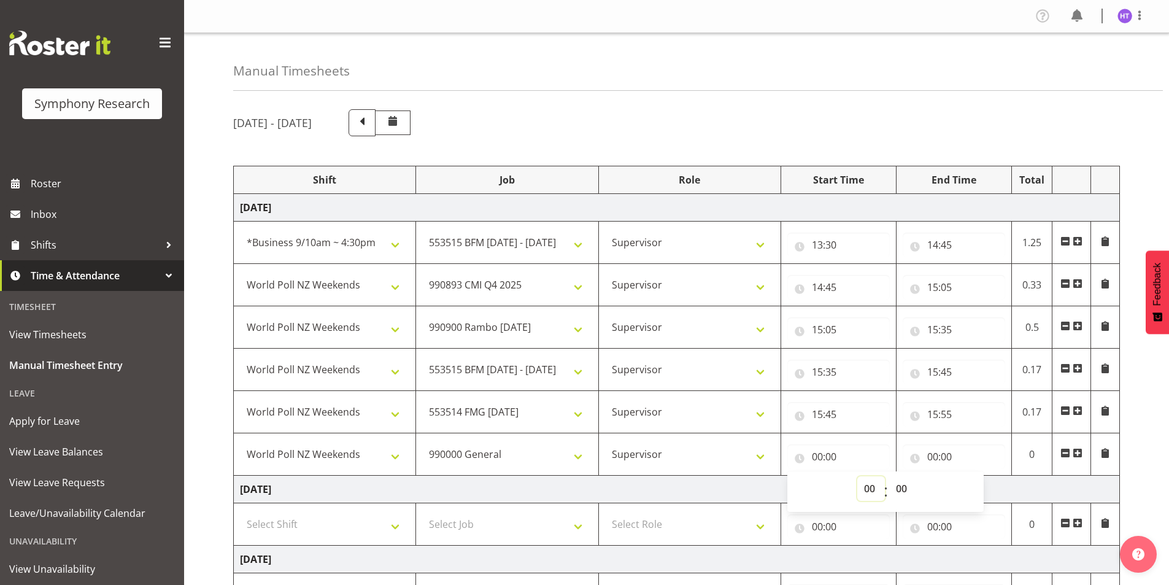
click at [875, 485] on select "00 01 02 03 04 05 06 07 08 09 10 11 12 13 14 15 16 17 18 19 20 21 22 23" at bounding box center [871, 488] width 28 height 25
select select "15"
click at [857, 476] on select "00 01 02 03 04 05 06 07 08 09 10 11 12 13 14 15 16 17 18 19 20 21 22 23" at bounding box center [871, 488] width 28 height 25
type input "15:00"
click at [906, 487] on select "00 01 02 03 04 05 06 07 08 09 10 11 12 13 14 15 16 17 18 19 20 21 22 23 24 25 2…" at bounding box center [903, 488] width 28 height 25
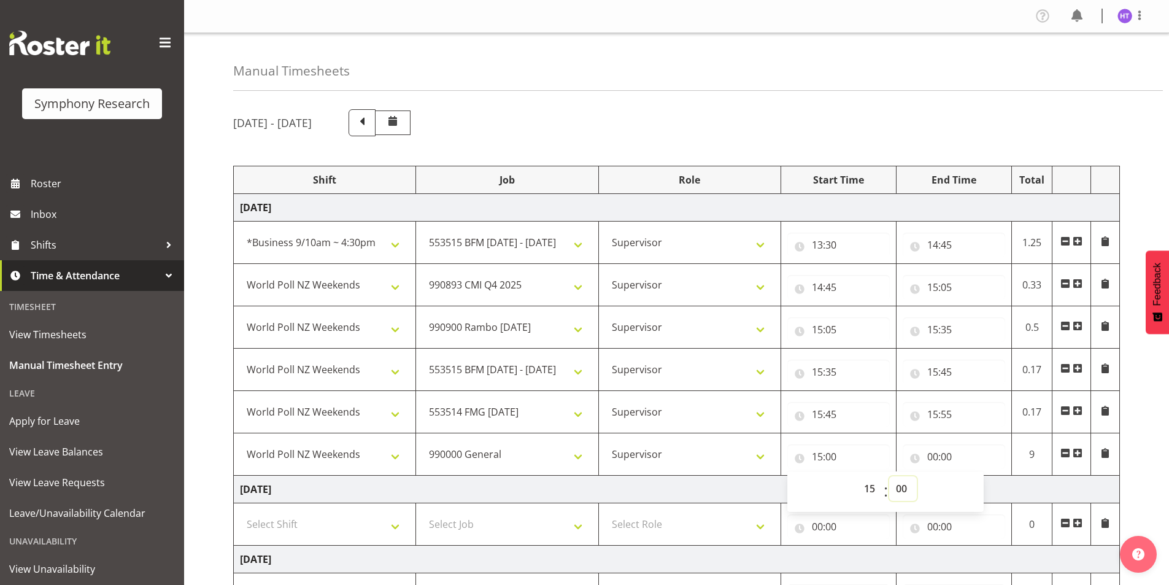
select select "55"
click at [889, 476] on select "00 01 02 03 04 05 06 07 08 09 10 11 12 13 14 15 16 17 18 19 20 21 22 23 24 25 2…" at bounding box center [903, 488] width 28 height 25
type input "15:55"
click at [931, 457] on input "00:00" at bounding box center [954, 456] width 102 height 25
click at [981, 479] on select "00 01 02 03 04 05 06 07 08 09 10 11 12 13 14 15 16 17 18 19 20 21 22 23" at bounding box center [987, 488] width 28 height 25
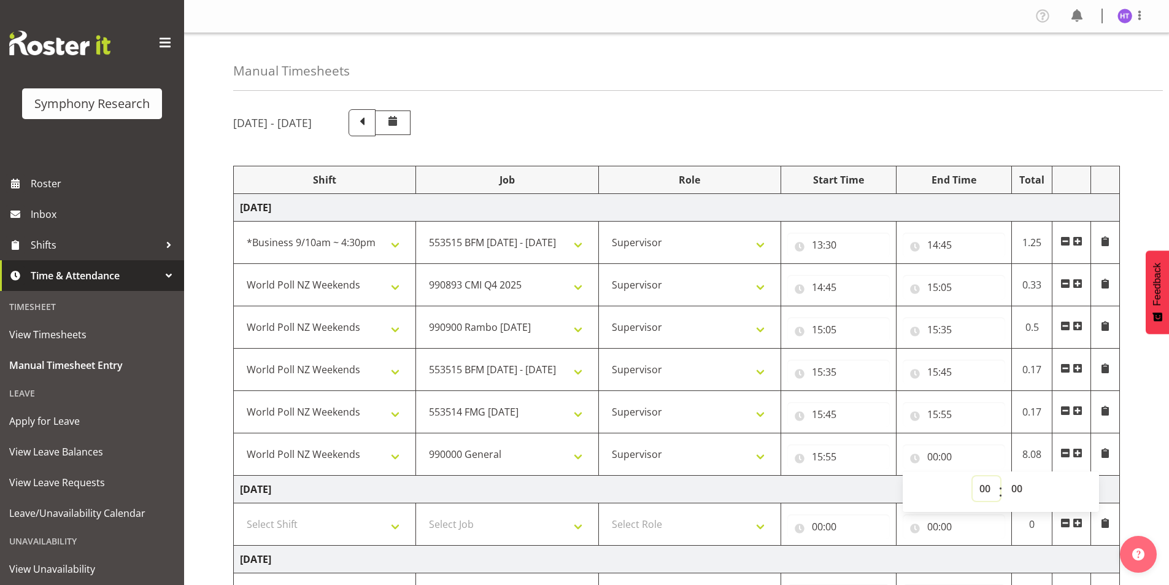
select select "16"
click at [973, 476] on select "00 01 02 03 04 05 06 07 08 09 10 11 12 13 14 15 16 17 18 19 20 21 22 23" at bounding box center [987, 488] width 28 height 25
type input "16:00"
click at [1017, 482] on select "00 01 02 03 04 05 06 07 08 09 10 11 12 13 14 15 16 17 18 19 20 21 22 23 24 25 2…" at bounding box center [1019, 488] width 28 height 25
select select "20"
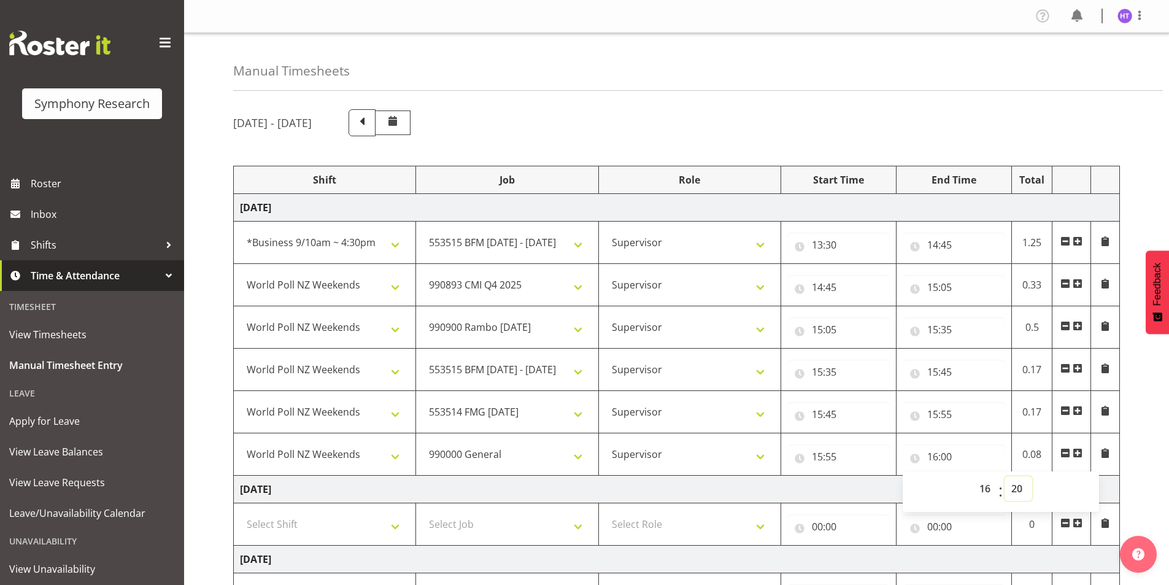
click at [1005, 476] on select "00 01 02 03 04 05 06 07 08 09 10 11 12 13 14 15 16 17 18 19 20 21 22 23 24 25 2…" at bounding box center [1019, 488] width 28 height 25
type input "16:20"
click at [1080, 452] on span at bounding box center [1078, 453] width 10 height 10
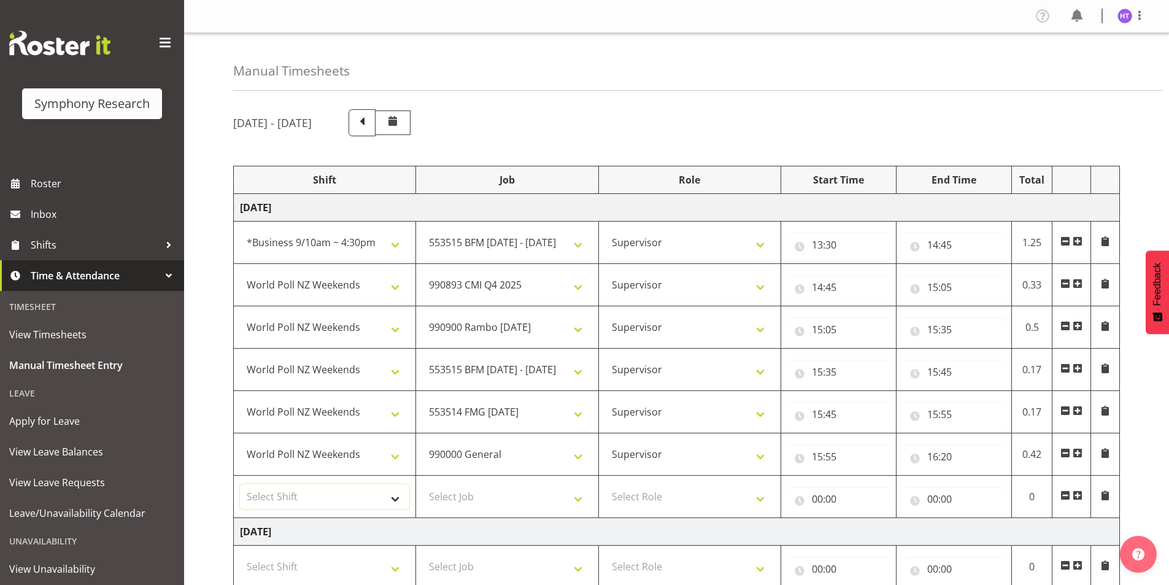
click at [344, 492] on select "Select Shift !!Weekend Residential (Roster IT Shift Label) *Business 9/10am ~ 4…" at bounding box center [324, 496] width 169 height 25
select select "41319"
click at [240, 484] on select "Select Shift !!Weekend Residential (Roster IT Shift Label) *Business 9/10am ~ 4…" at bounding box center [324, 496] width 169 height 25
click at [465, 504] on select "Select Job 550060 IF Admin 553492 World Poll Aus Wave 2 Main 2025 553493 World …" at bounding box center [506, 496] width 169 height 25
select select "10732"
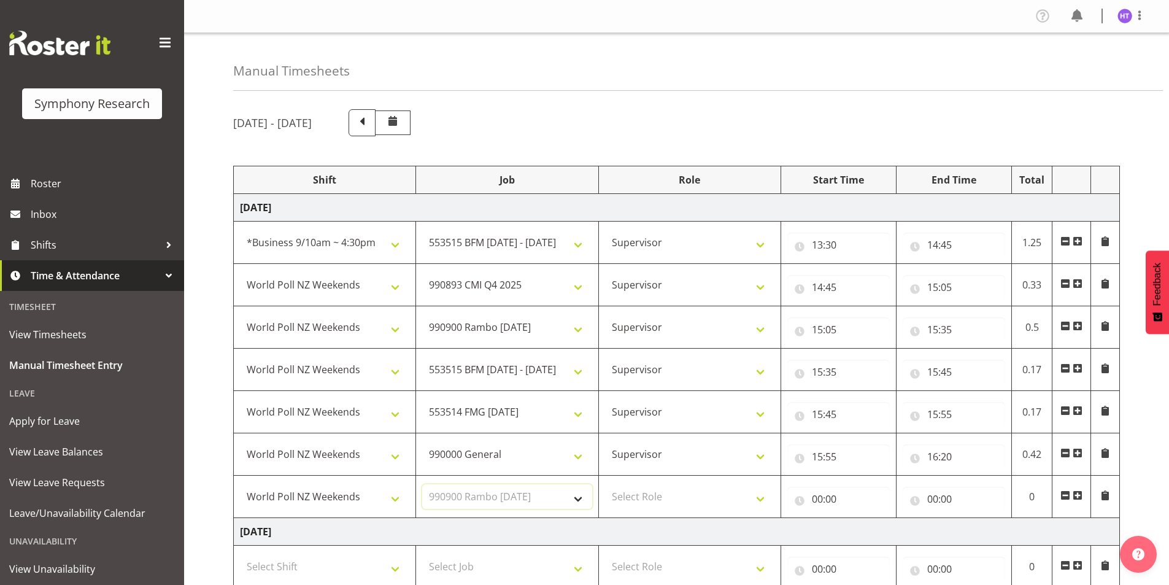
click at [422, 484] on select "Select Job 550060 IF Admin 553492 World Poll Aus Wave 2 Main 2025 553493 World …" at bounding box center [506, 496] width 169 height 25
click at [647, 498] on select "Select Role Interviewing Briefing Supervisor" at bounding box center [689, 496] width 169 height 25
select select "45"
click at [605, 484] on select "Select Role Interviewing Briefing Supervisor" at bounding box center [689, 496] width 169 height 25
click at [825, 499] on input "00:00" at bounding box center [838, 499] width 102 height 25
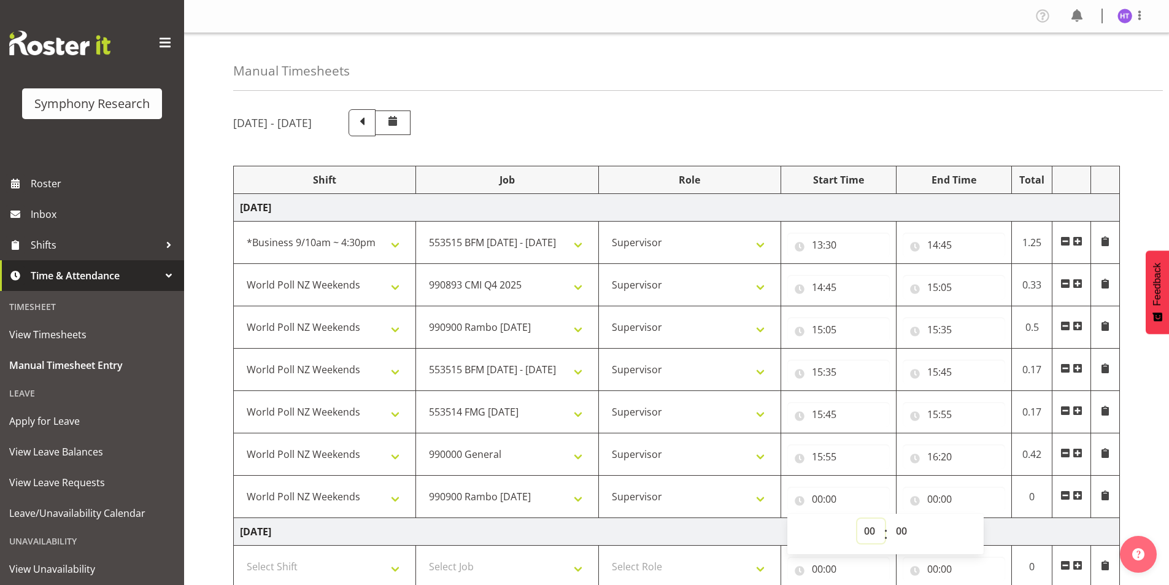
click at [866, 523] on select "00 01 02 03 04 05 06 07 08 09 10 11 12 13 14 15 16 17 18 19 20 21 22 23" at bounding box center [871, 531] width 28 height 25
select select "17"
click at [857, 519] on select "00 01 02 03 04 05 06 07 08 09 10 11 12 13 14 15 16 17 18 19 20 21 22 23" at bounding box center [871, 531] width 28 height 25
type input "17:00"
click at [926, 503] on input "00:00" at bounding box center [954, 499] width 102 height 25
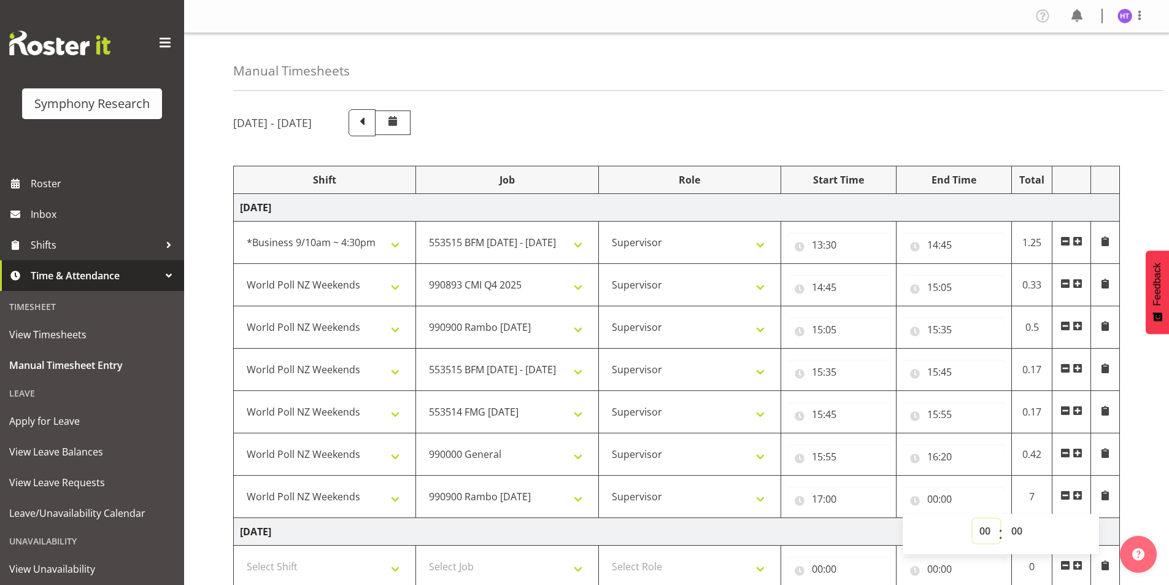
click at [979, 523] on select "00 01 02 03 04 05 06 07 08 09 10 11 12 13 14 15 16 17 18 19 20 21 22 23" at bounding box center [987, 531] width 28 height 25
select select "17"
click at [973, 519] on select "00 01 02 03 04 05 06 07 08 09 10 11 12 13 14 15 16 17 18 19 20 21 22 23" at bounding box center [987, 531] width 28 height 25
type input "17:00"
click at [1027, 531] on select "00 01 02 03 04 05 06 07 08 09 10 11 12 13 14 15 16 17 18 19 20 21 22 23 24 25 2…" at bounding box center [1019, 531] width 28 height 25
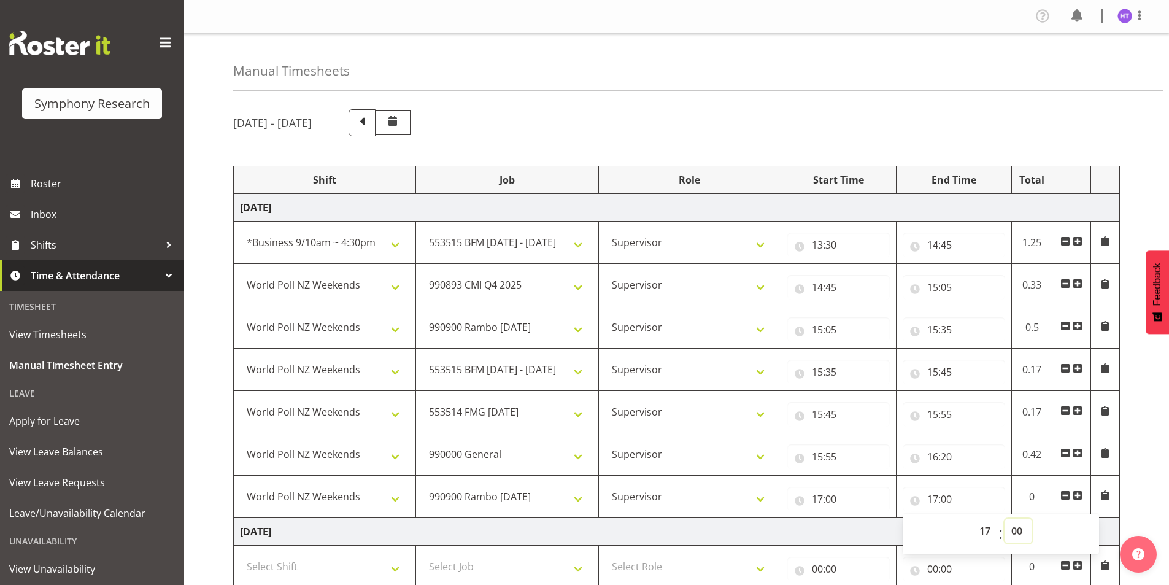
select select "30"
click at [1005, 519] on select "00 01 02 03 04 05 06 07 08 09 10 11 12 13 14 15 16 17 18 19 20 21 22 23 24 25 2…" at bounding box center [1019, 531] width 28 height 25
type input "17:30"
click at [1077, 494] on span at bounding box center [1078, 495] width 10 height 10
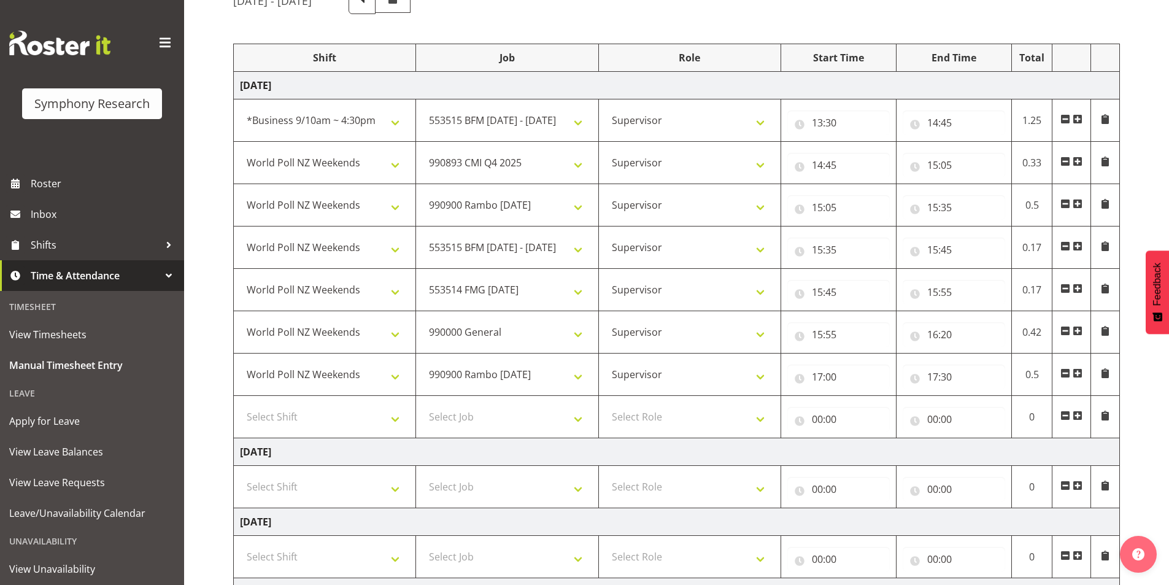
scroll to position [123, 0]
click at [283, 419] on select "Select Shift !!Weekend Residential (Roster IT Shift Label) *Business 9/10am ~ 4…" at bounding box center [324, 416] width 169 height 25
select select "41319"
click at [240, 404] on select "Select Shift !!Weekend Residential (Roster IT Shift Label) *Business 9/10am ~ 4…" at bounding box center [324, 416] width 169 height 25
click at [518, 422] on select "Select Job 550060 IF Admin 553492 World Poll Aus Wave 2 Main 2025 553493 World …" at bounding box center [506, 416] width 169 height 25
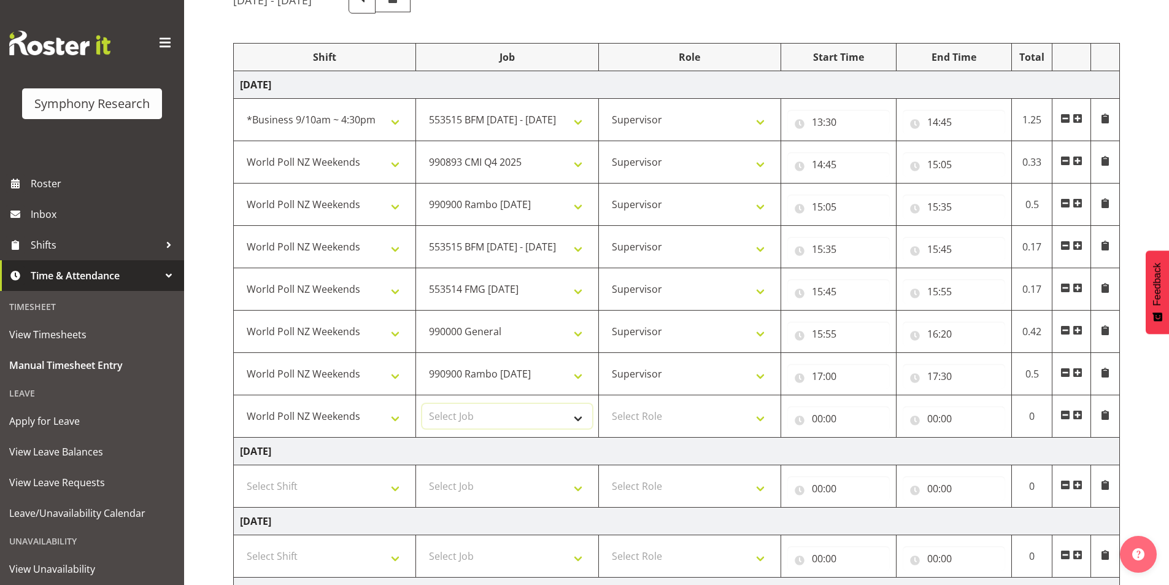
select select "10499"
click at [422, 404] on select "Select Job 550060 IF Admin 553492 World Poll Aus Wave 2 Main 2025 553493 World …" at bounding box center [506, 416] width 169 height 25
click at [656, 406] on select "Select Role Interviewing Briefing Supervisor" at bounding box center [689, 416] width 169 height 25
select select "45"
click at [605, 404] on select "Select Role Interviewing Briefing Supervisor" at bounding box center [689, 416] width 169 height 25
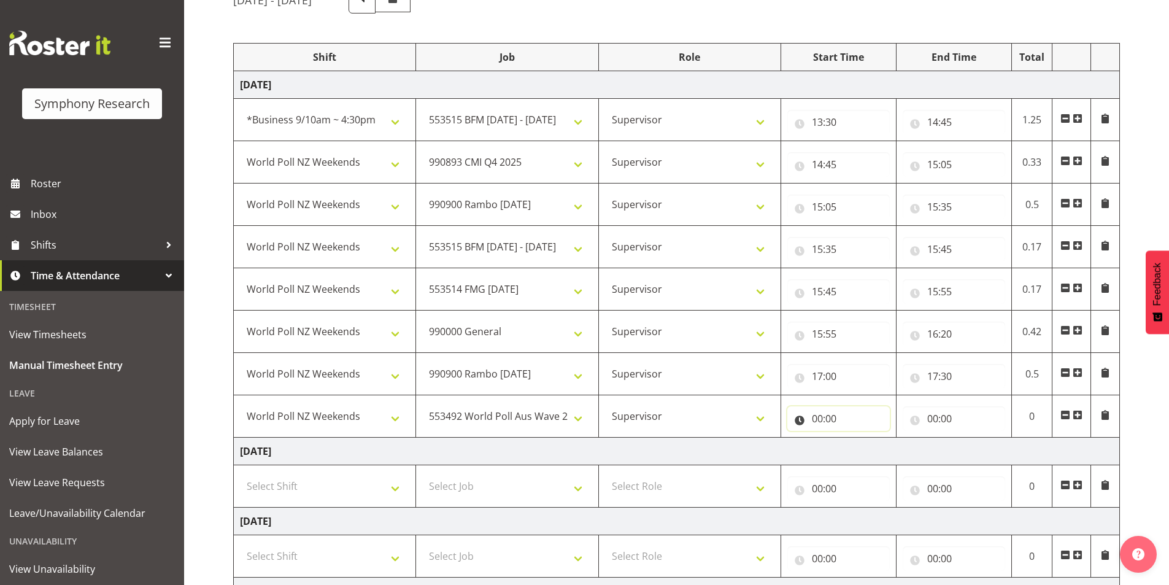
click at [824, 419] on input "00:00" at bounding box center [838, 418] width 102 height 25
click at [865, 449] on select "00 01 02 03 04 05 06 07 08 09 10 11 12 13 14 15 16 17 18 19 20 21 22 23" at bounding box center [871, 450] width 28 height 25
select select "17"
click at [857, 438] on select "00 01 02 03 04 05 06 07 08 09 10 11 12 13 14 15 16 17 18 19 20 21 22 23" at bounding box center [871, 450] width 28 height 25
type input "17:00"
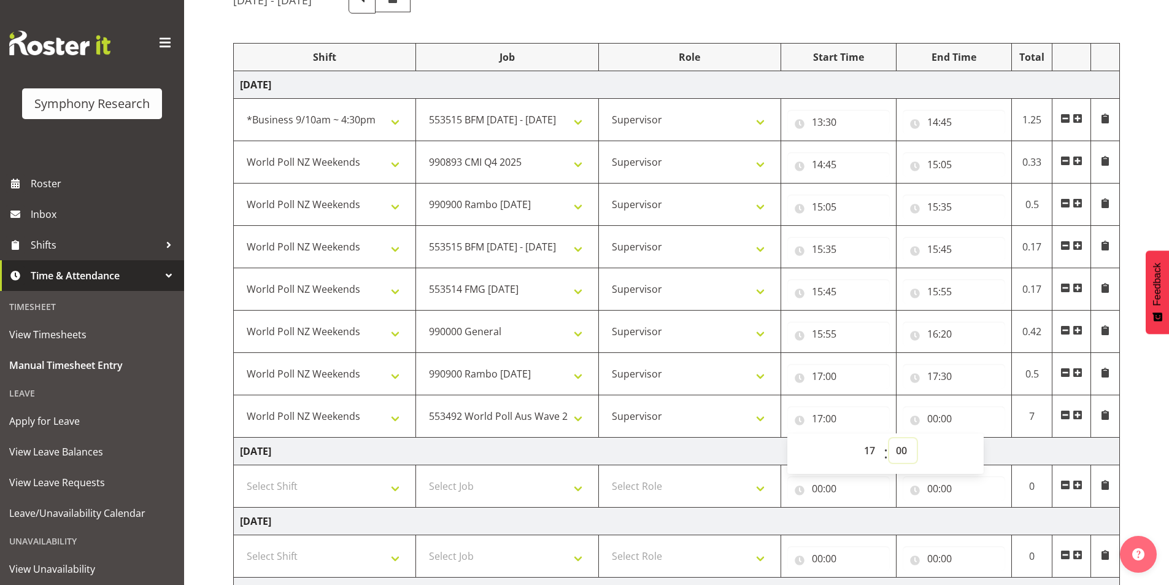
click at [914, 452] on select "00 01 02 03 04 05 06 07 08 09 10 11 12 13 14 15 16 17 18 19 20 21 22 23 24 25 2…" at bounding box center [903, 450] width 28 height 25
select select "30"
click at [889, 438] on select "00 01 02 03 04 05 06 07 08 09 10 11 12 13 14 15 16 17 18 19 20 21 22 23 24 25 2…" at bounding box center [903, 450] width 28 height 25
type input "17:30"
click at [939, 412] on input "00:00" at bounding box center [954, 418] width 102 height 25
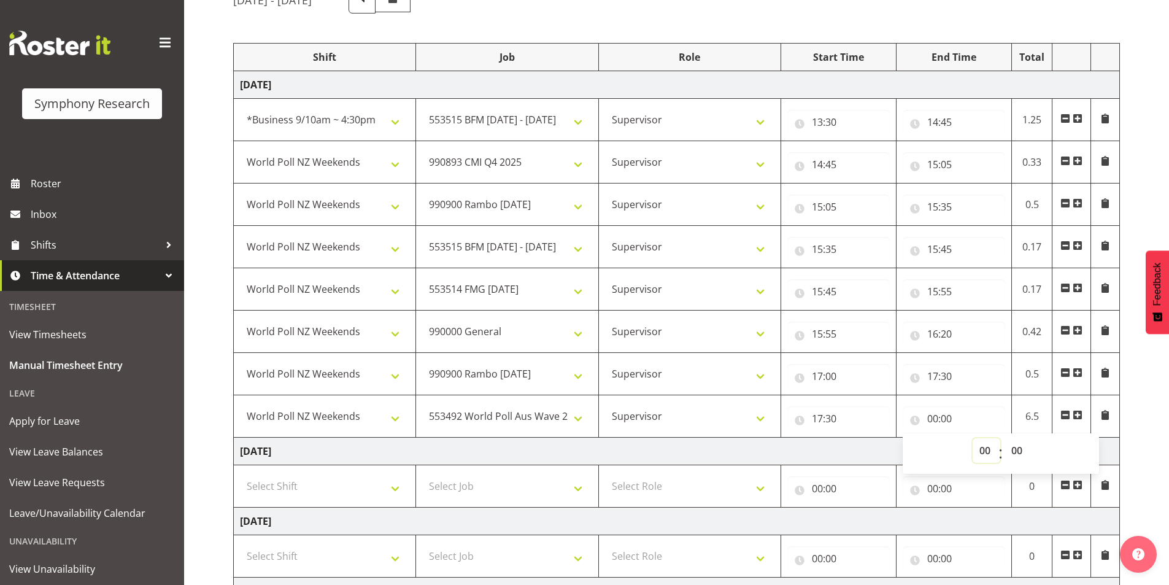
click at [977, 456] on select "00 01 02 03 04 05 06 07 08 09 10 11 12 13 14 15 16 17 18 19 20 21 22 23" at bounding box center [987, 450] width 28 height 25
select select "18"
click at [973, 438] on select "00 01 02 03 04 05 06 07 08 09 10 11 12 13 14 15 16 17 18 19 20 21 22 23" at bounding box center [987, 450] width 28 height 25
type input "18:00"
click at [1016, 452] on select "00 01 02 03 04 05 06 07 08 09 10 11 12 13 14 15 16 17 18 19 20 21 22 23 24 25 2…" at bounding box center [1019, 450] width 28 height 25
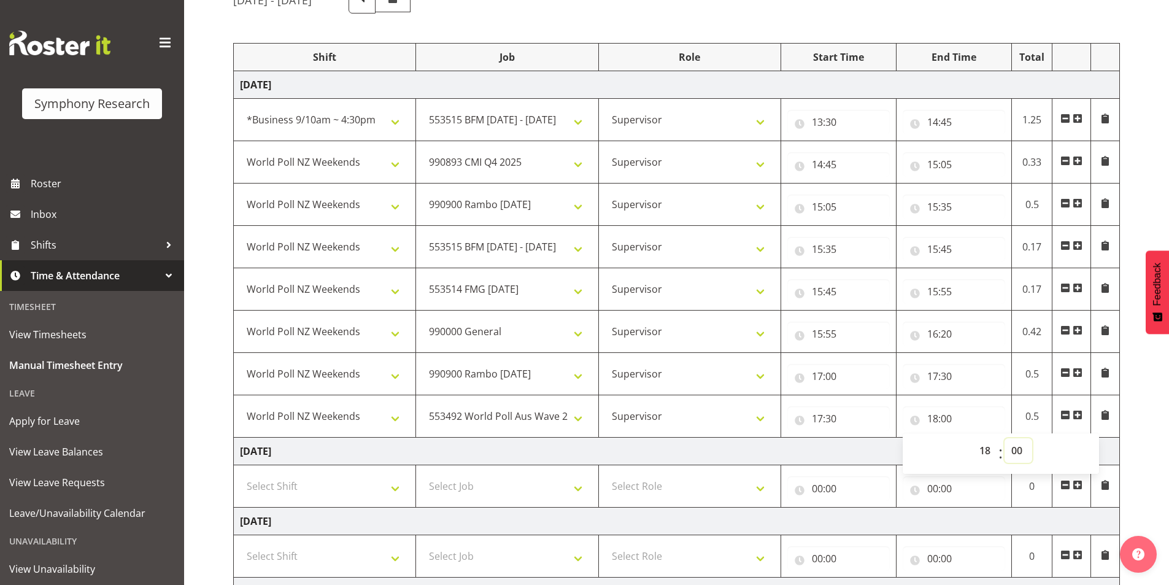
select select "10"
click at [1005, 438] on select "00 01 02 03 04 05 06 07 08 09 10 11 12 13 14 15 16 17 18 19 20 21 22 23 24 25 2…" at bounding box center [1019, 450] width 28 height 25
type input "18:10"
click at [1076, 417] on span at bounding box center [1078, 415] width 10 height 10
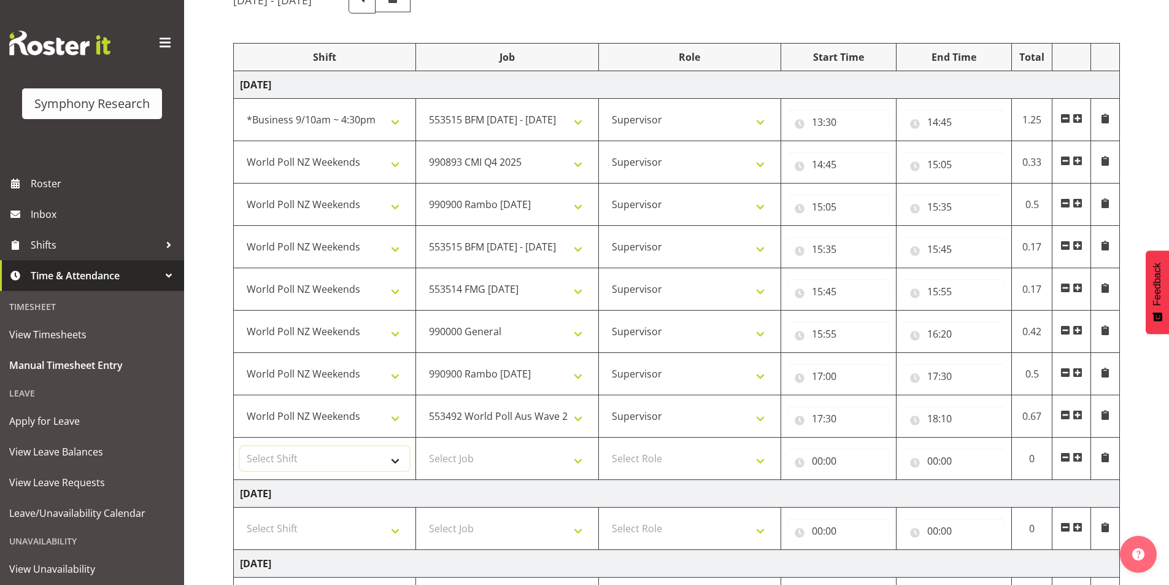
click at [314, 458] on select "Select Shift !!Weekend Residential (Roster IT Shift Label) *Business 9/10am ~ 4…" at bounding box center [324, 458] width 169 height 25
select select "41319"
click at [240, 446] on select "Select Shift !!Weekend Residential (Roster IT Shift Label) *Business 9/10am ~ 4…" at bounding box center [324, 458] width 169 height 25
click at [479, 461] on select "Select Job 550060 IF Admin 553492 World Poll Aus Wave 2 Main 2025 553493 World …" at bounding box center [506, 458] width 169 height 25
select select "10730"
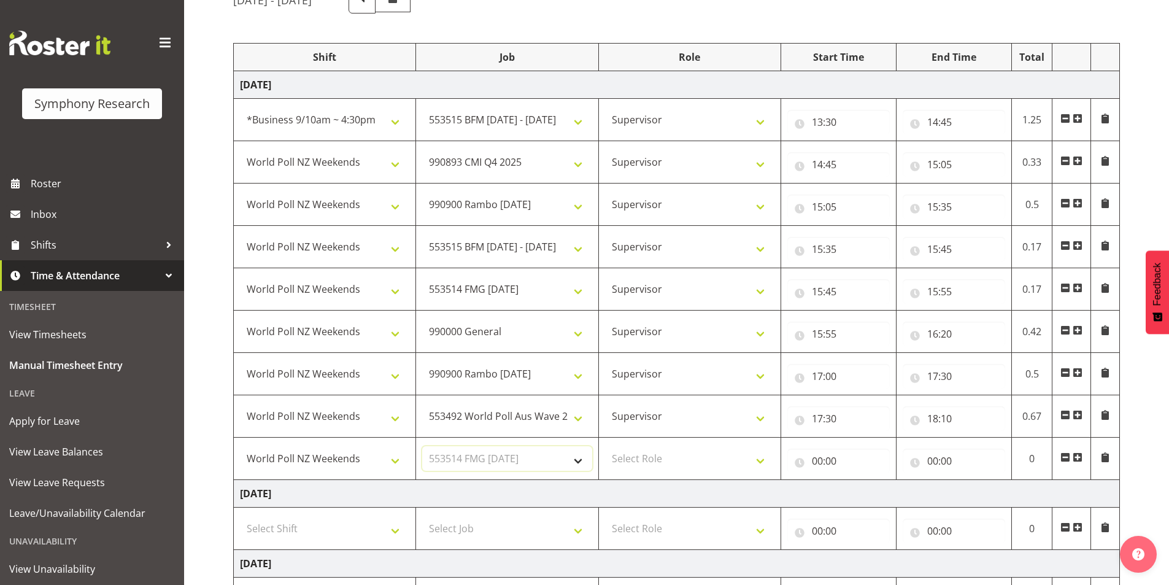
click at [422, 446] on select "Select Job 550060 IF Admin 553492 World Poll Aus Wave 2 Main 2025 553493 World …" at bounding box center [506, 458] width 169 height 25
click at [636, 455] on select "Select Role Interviewing Briefing Supervisor" at bounding box center [689, 458] width 169 height 25
select select "45"
click at [605, 446] on select "Select Role Interviewing Briefing Supervisor" at bounding box center [689, 458] width 169 height 25
click at [815, 463] on input "00:00" at bounding box center [838, 461] width 102 height 25
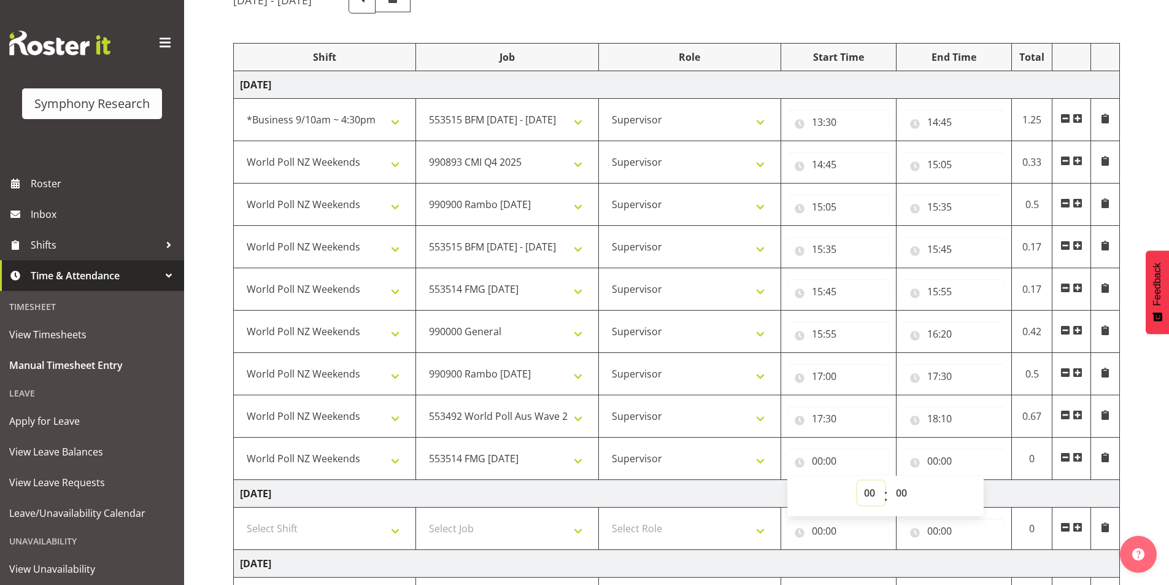
click at [862, 495] on select "00 01 02 03 04 05 06 07 08 09 10 11 12 13 14 15 16 17 18 19 20 21 22 23" at bounding box center [871, 492] width 28 height 25
select select "18"
click at [857, 480] on select "00 01 02 03 04 05 06 07 08 09 10 11 12 13 14 15 16 17 18 19 20 21 22 23" at bounding box center [871, 492] width 28 height 25
type input "18:00"
click at [896, 490] on select "00 01 02 03 04 05 06 07 08 09 10 11 12 13 14 15 16 17 18 19 20 21 22 23 24 25 2…" at bounding box center [903, 492] width 28 height 25
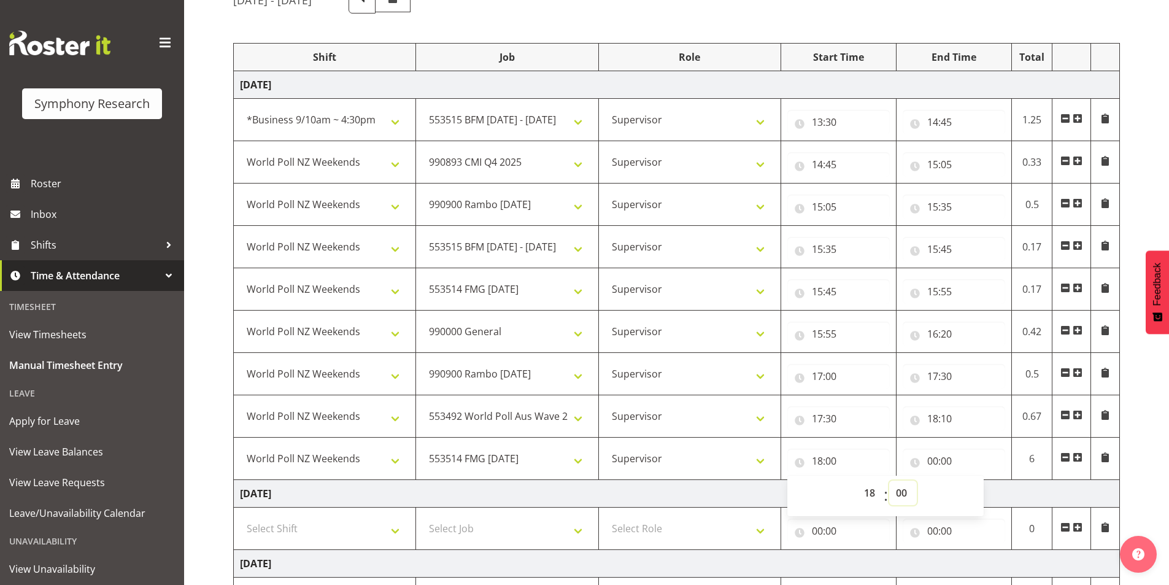
select select "10"
click at [889, 480] on select "00 01 02 03 04 05 06 07 08 09 10 11 12 13 14 15 16 17 18 19 20 21 22 23 24 25 2…" at bounding box center [903, 492] width 28 height 25
type input "18:10"
click at [932, 463] on input "00:00" at bounding box center [954, 461] width 102 height 25
click at [981, 501] on select "00 01 02 03 04 05 06 07 08 09 10 11 12 13 14 15 16 17 18 19 20 21 22 23" at bounding box center [987, 492] width 28 height 25
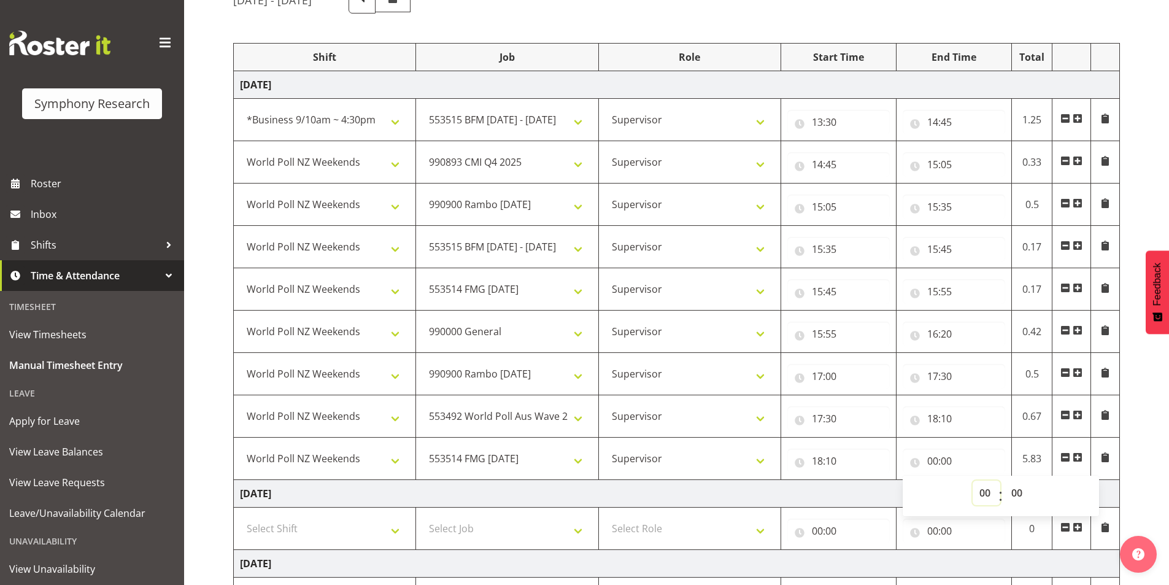
select select "20"
click at [973, 480] on select "00 01 02 03 04 05 06 07 08 09 10 11 12 13 14 15 16 17 18 19 20 21 22 23" at bounding box center [987, 492] width 28 height 25
type input "20:00"
click at [1018, 500] on select "00 01 02 03 04 05 06 07 08 09 10 11 12 13 14 15 16 17 18 19 20 21 22 23 24 25 2…" at bounding box center [1019, 492] width 28 height 25
select select "40"
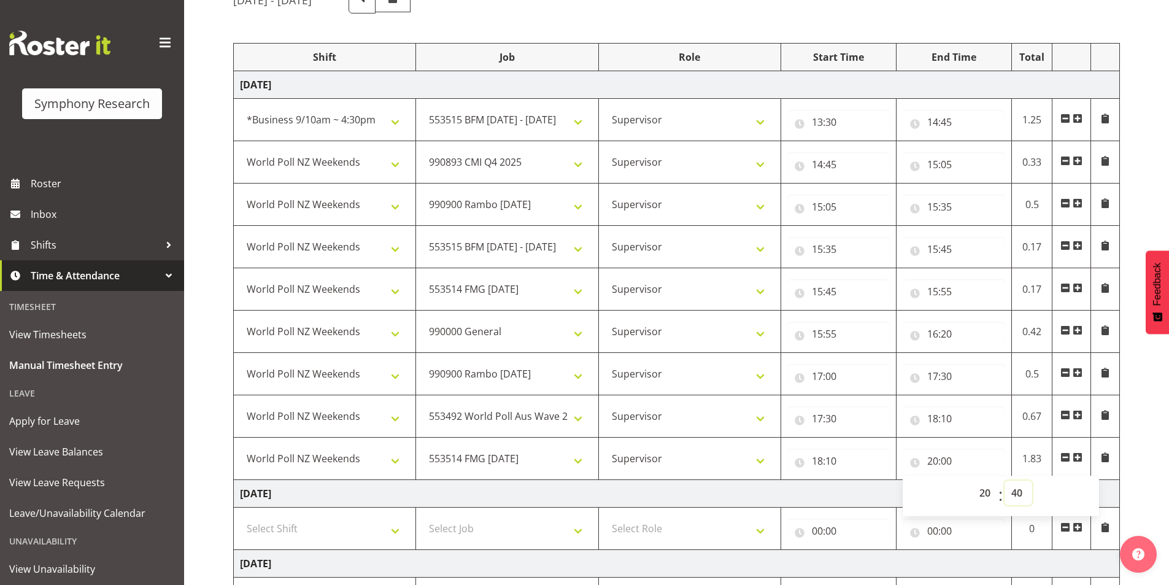
click at [1005, 480] on select "00 01 02 03 04 05 06 07 08 09 10 11 12 13 14 15 16 17 18 19 20 21 22 23 24 25 2…" at bounding box center [1019, 492] width 28 height 25
type input "20:40"
click at [1122, 447] on div "[DATE] - [DATE] Shift Job Role Start Time End Time Total [DATE] !!Weekend Resid…" at bounding box center [701, 472] width 936 height 991
click at [1082, 454] on span at bounding box center [1078, 457] width 10 height 10
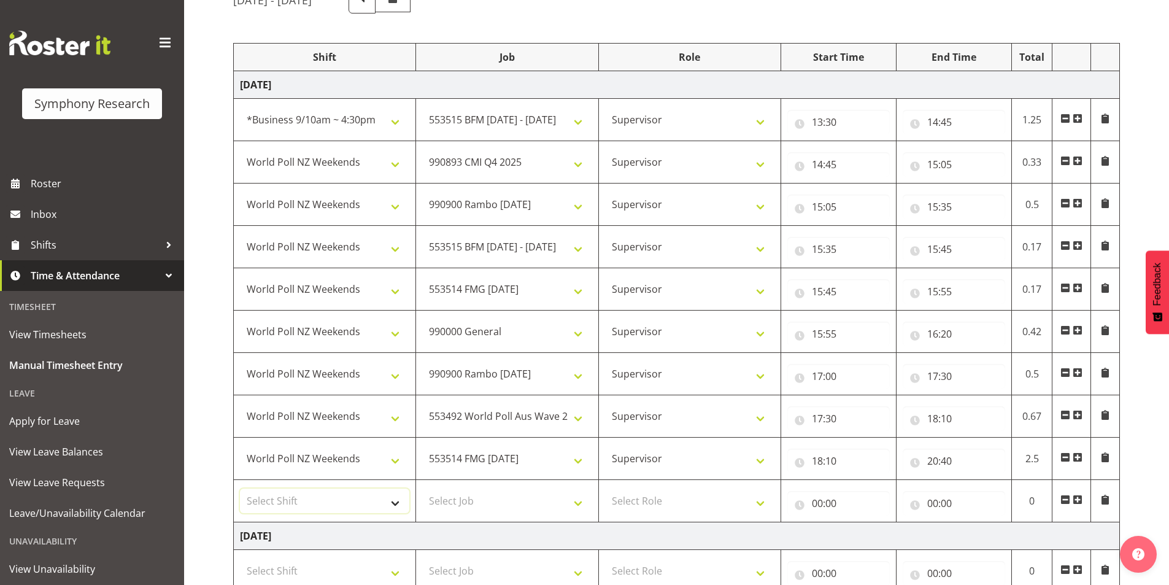
click at [281, 507] on select "Select Shift !!Weekend Residential (Roster IT Shift Label) *Business 9/10am ~ 4…" at bounding box center [324, 500] width 169 height 25
select select "41319"
click at [240, 488] on select "Select Shift !!Weekend Residential (Roster IT Shift Label) *Business 9/10am ~ 4…" at bounding box center [324, 500] width 169 height 25
click at [474, 501] on select "Select Job 550060 IF Admin 553492 World Poll Aus Wave 2 Main 2025 553493 World …" at bounding box center [506, 500] width 169 height 25
select select "743"
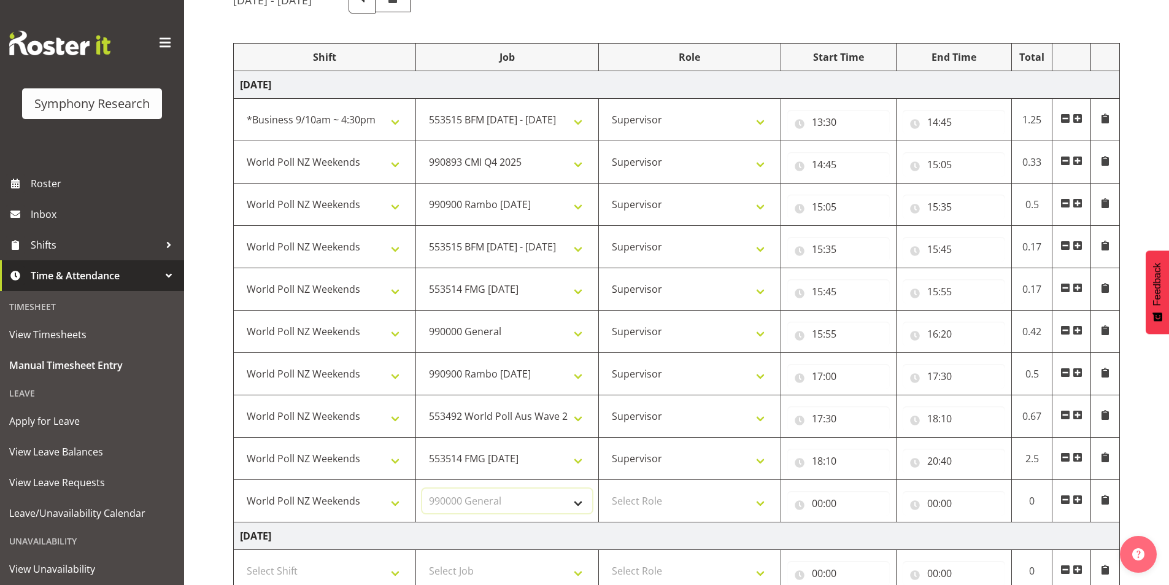
click at [422, 488] on select "Select Job 550060 IF Admin 553492 World Poll Aus Wave 2 Main 2025 553493 World …" at bounding box center [506, 500] width 169 height 25
click at [658, 499] on select "Select Role Interviewing Briefing Supervisor" at bounding box center [689, 500] width 169 height 25
select select "45"
click at [605, 488] on select "Select Role Interviewing Briefing Supervisor" at bounding box center [689, 500] width 169 height 25
click at [827, 503] on input "00:00" at bounding box center [838, 503] width 102 height 25
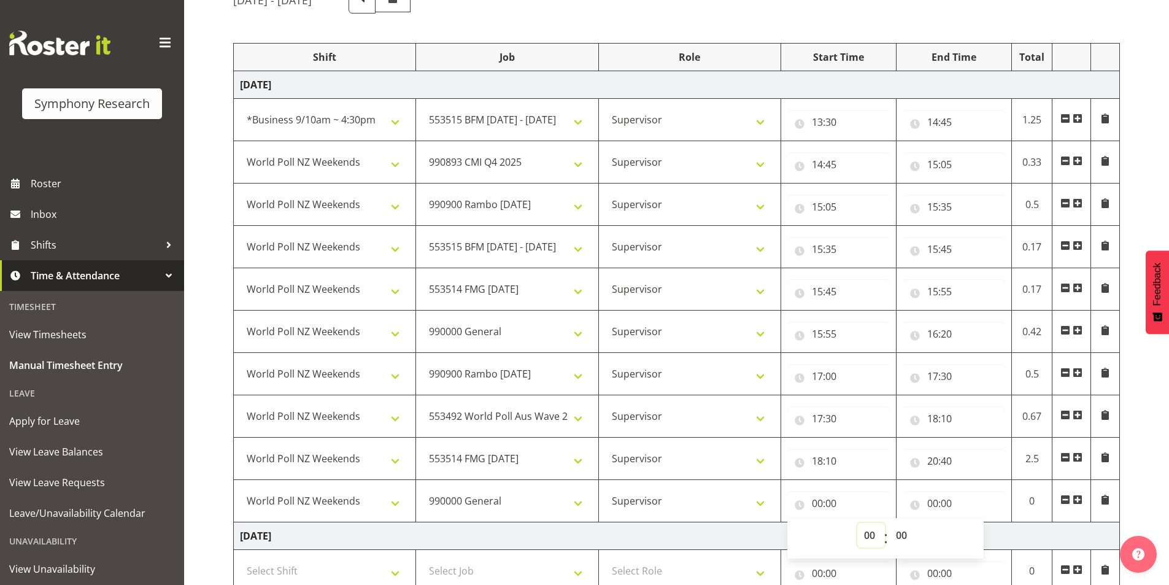
click at [873, 534] on select "00 01 02 03 04 05 06 07 08 09 10 11 12 13 14 15 16 17 18 19 20 21 22 23" at bounding box center [871, 535] width 28 height 25
select select "20"
click at [857, 523] on select "00 01 02 03 04 05 06 07 08 09 10 11 12 13 14 15 16 17 18 19 20 21 22 23" at bounding box center [871, 535] width 28 height 25
type input "20:00"
click at [906, 534] on select "00 01 02 03 04 05 06 07 08 09 10 11 12 13 14 15 16 17 18 19 20 21 22 23 24 25 2…" at bounding box center [903, 535] width 28 height 25
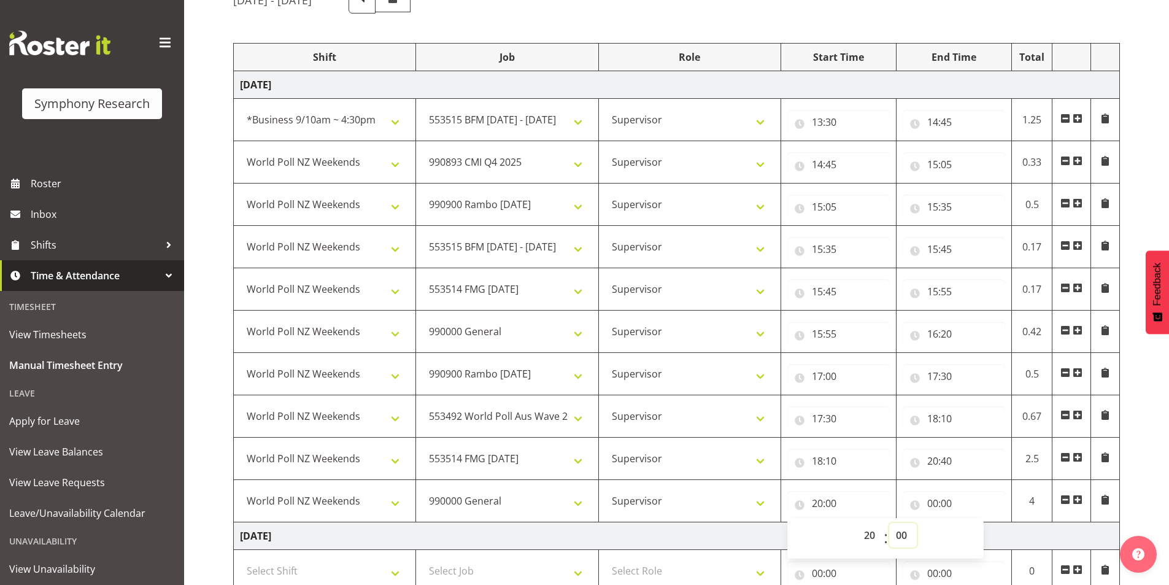
select select "40"
click at [889, 523] on select "00 01 02 03 04 05 06 07 08 09 10 11 12 13 14 15 16 17 18 19 20 21 22 23 24 25 2…" at bounding box center [903, 535] width 28 height 25
type input "20:40"
click at [936, 501] on input "00:00" at bounding box center [954, 503] width 102 height 25
click at [987, 541] on select "00 01 02 03 04 05 06 07 08 09 10 11 12 13 14 15 16 17 18 19 20 21 22 23" at bounding box center [987, 535] width 28 height 25
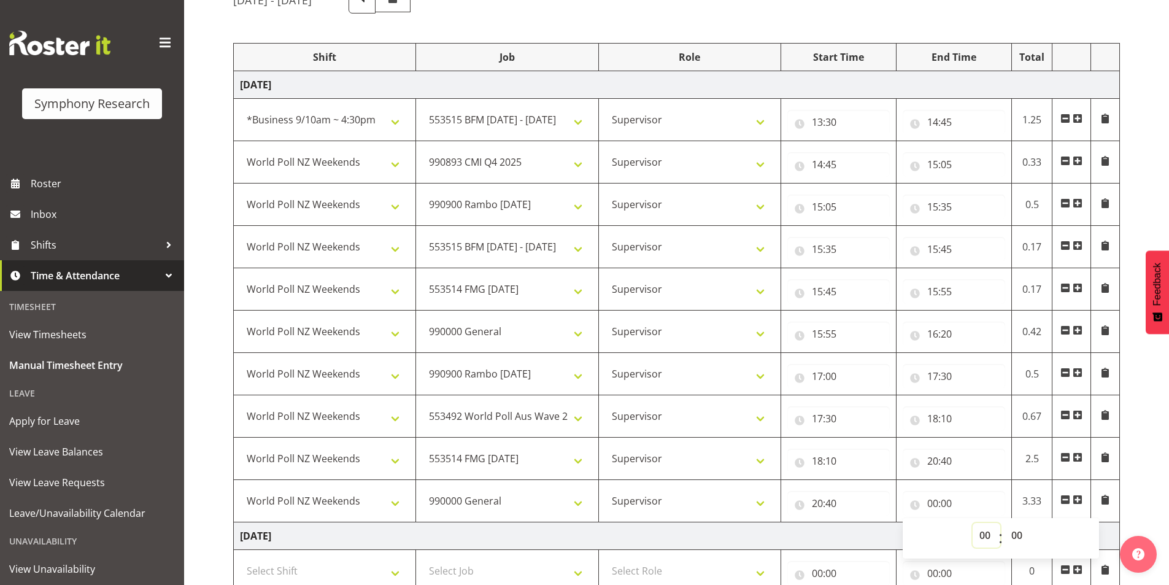
select select "21"
click at [973, 523] on select "00 01 02 03 04 05 06 07 08 09 10 11 12 13 14 15 16 17 18 19 20 21 22 23" at bounding box center [987, 535] width 28 height 25
type input "21:00"
click at [1161, 447] on div "[DATE] - [DATE] Shift Job Role Start Time End Time Total [DATE] !!Weekend Resid…" at bounding box center [701, 493] width 936 height 1033
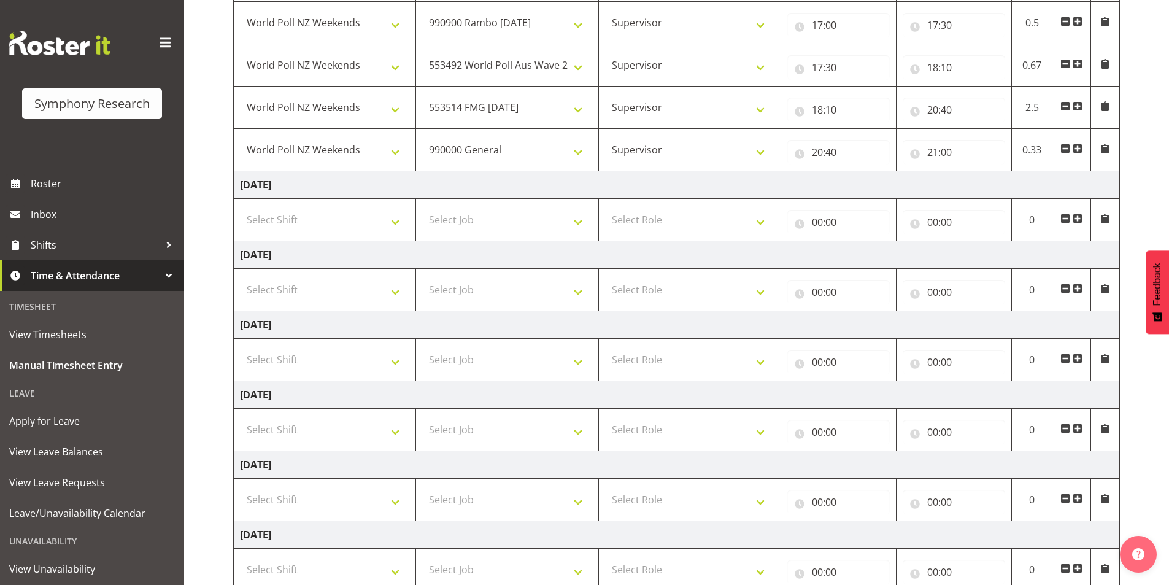
scroll to position [558, 0]
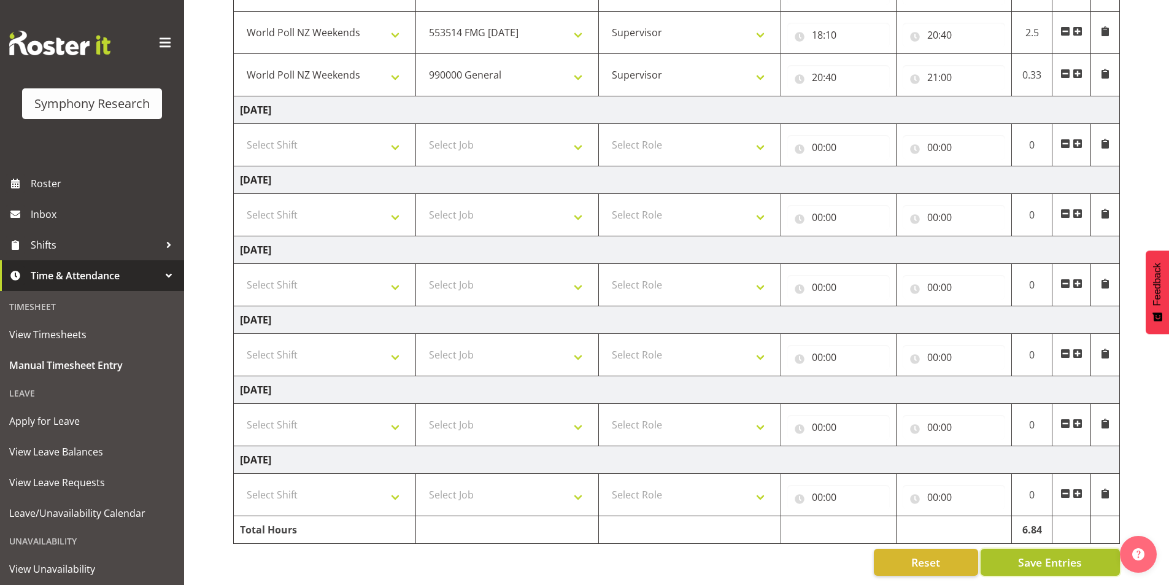
click at [1035, 554] on span "Save Entries" at bounding box center [1050, 562] width 64 height 16
